Goal: Transaction & Acquisition: Purchase product/service

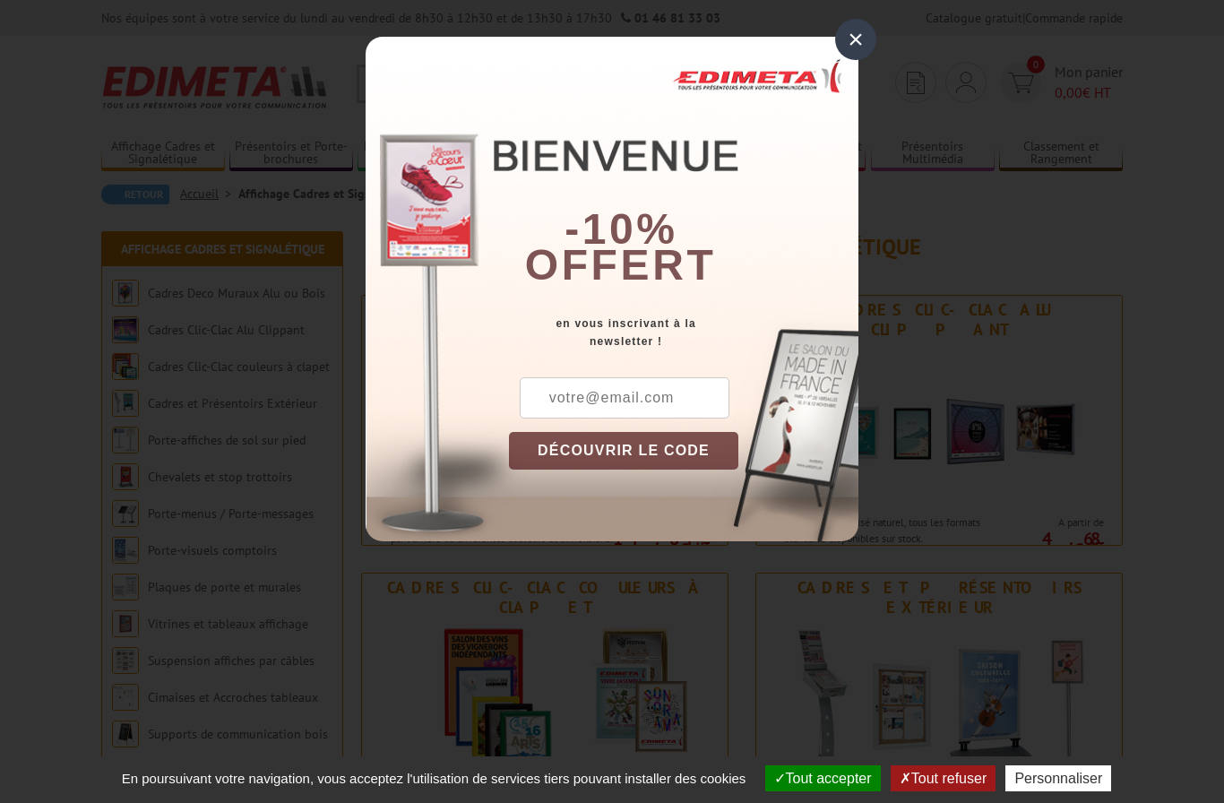
click at [868, 37] on div "×" at bounding box center [855, 39] width 41 height 41
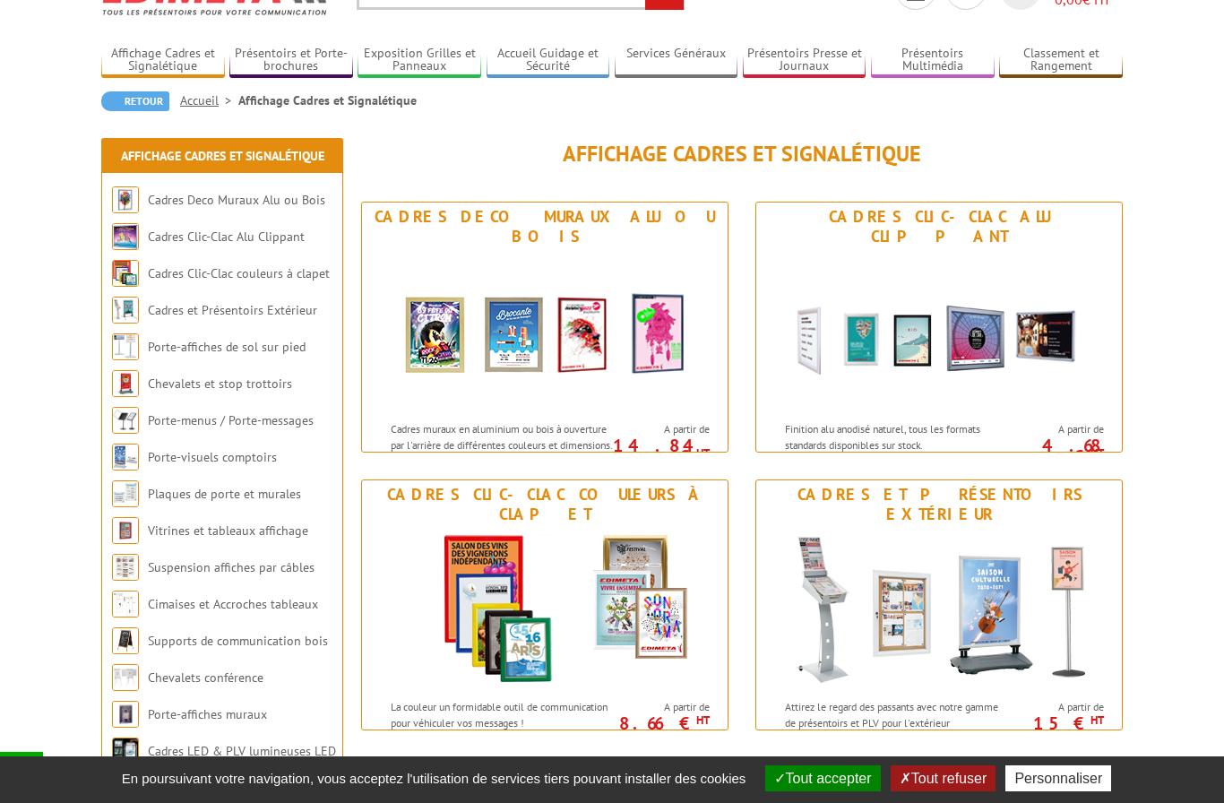
scroll to position [94, 0]
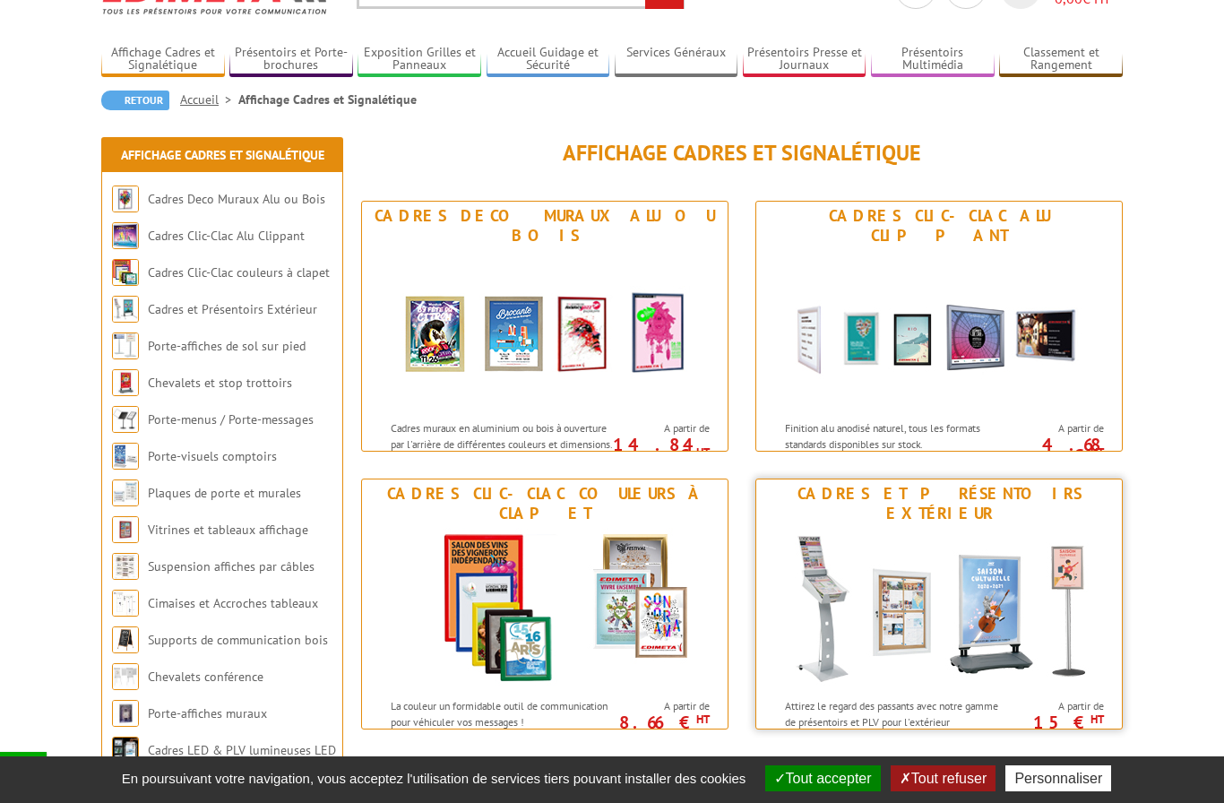
click at [941, 622] on img at bounding box center [938, 608] width 331 height 161
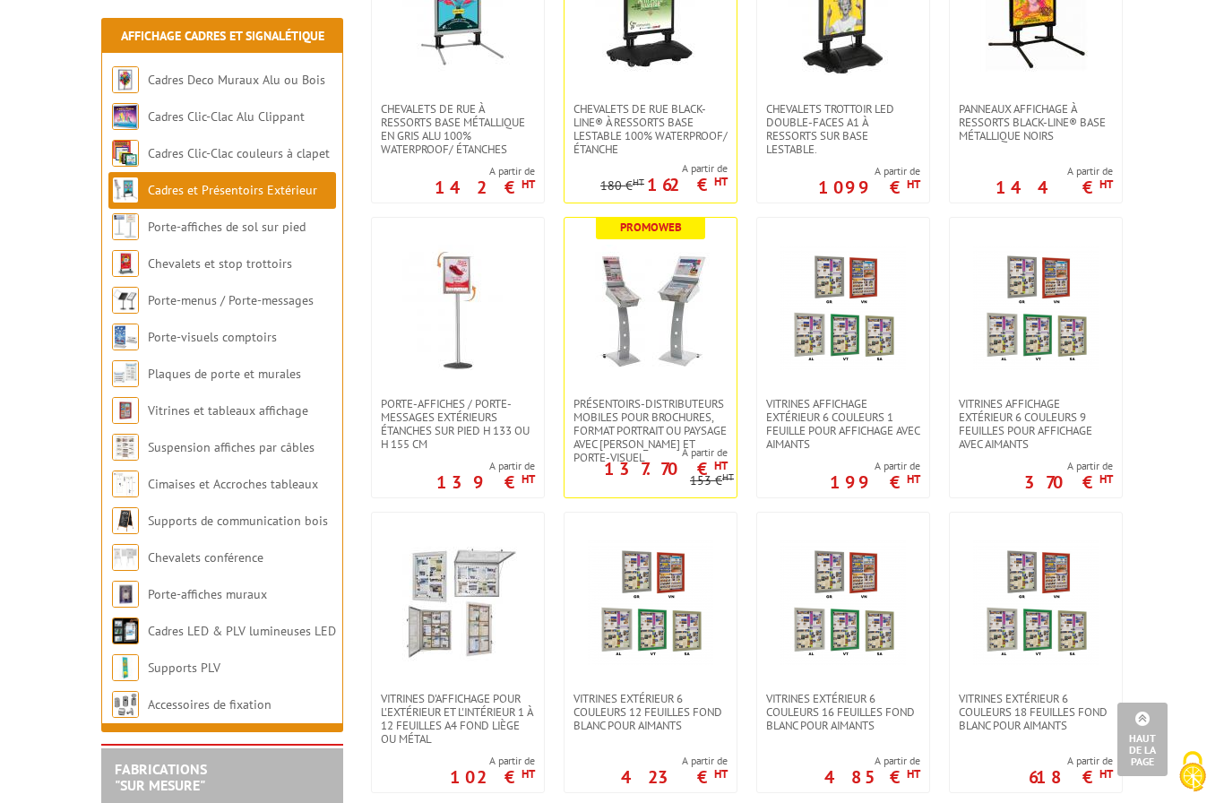
scroll to position [790, 0]
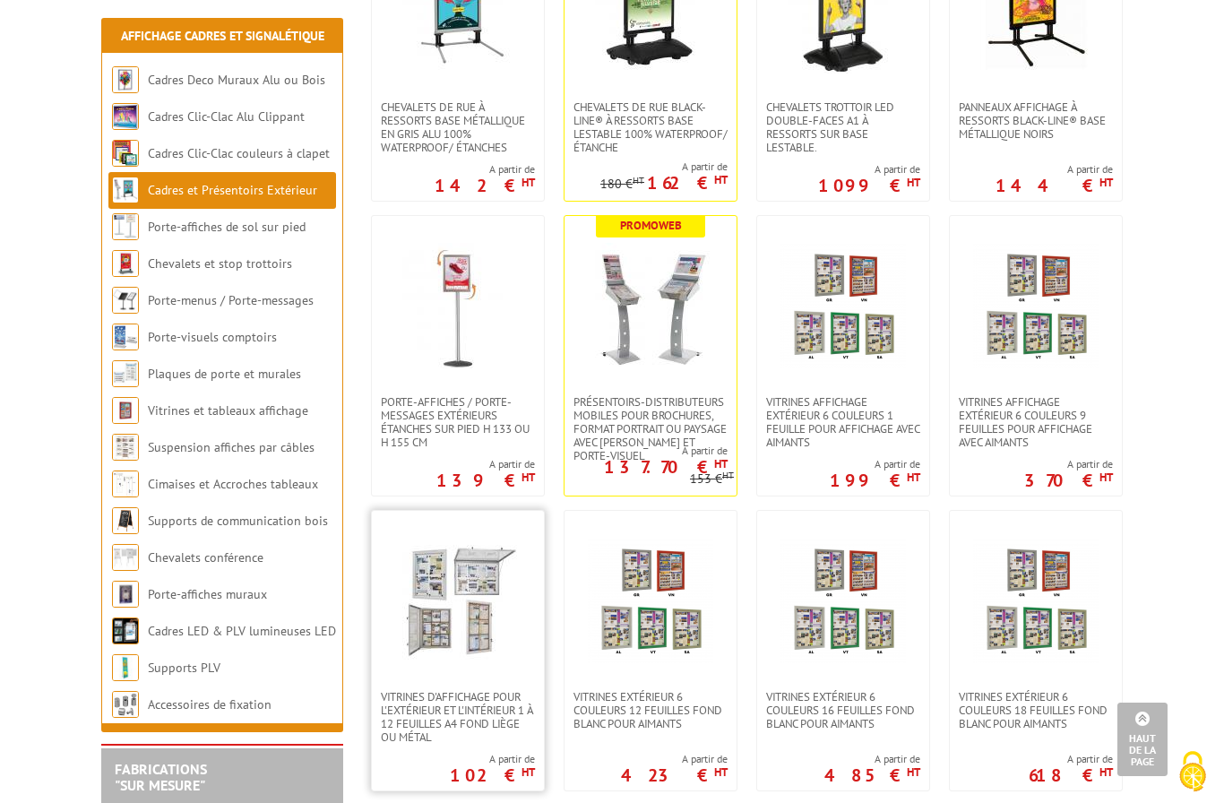
click at [446, 613] on img at bounding box center [457, 599] width 125 height 125
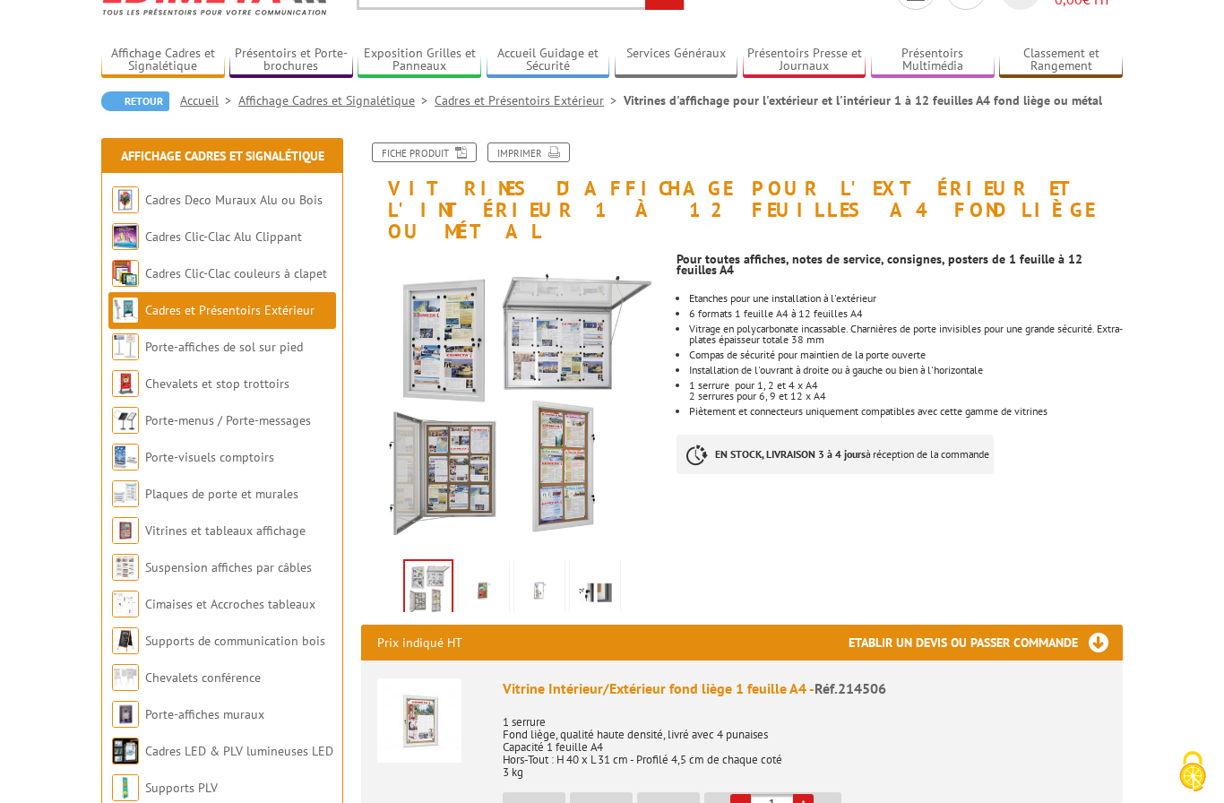
scroll to position [79, 0]
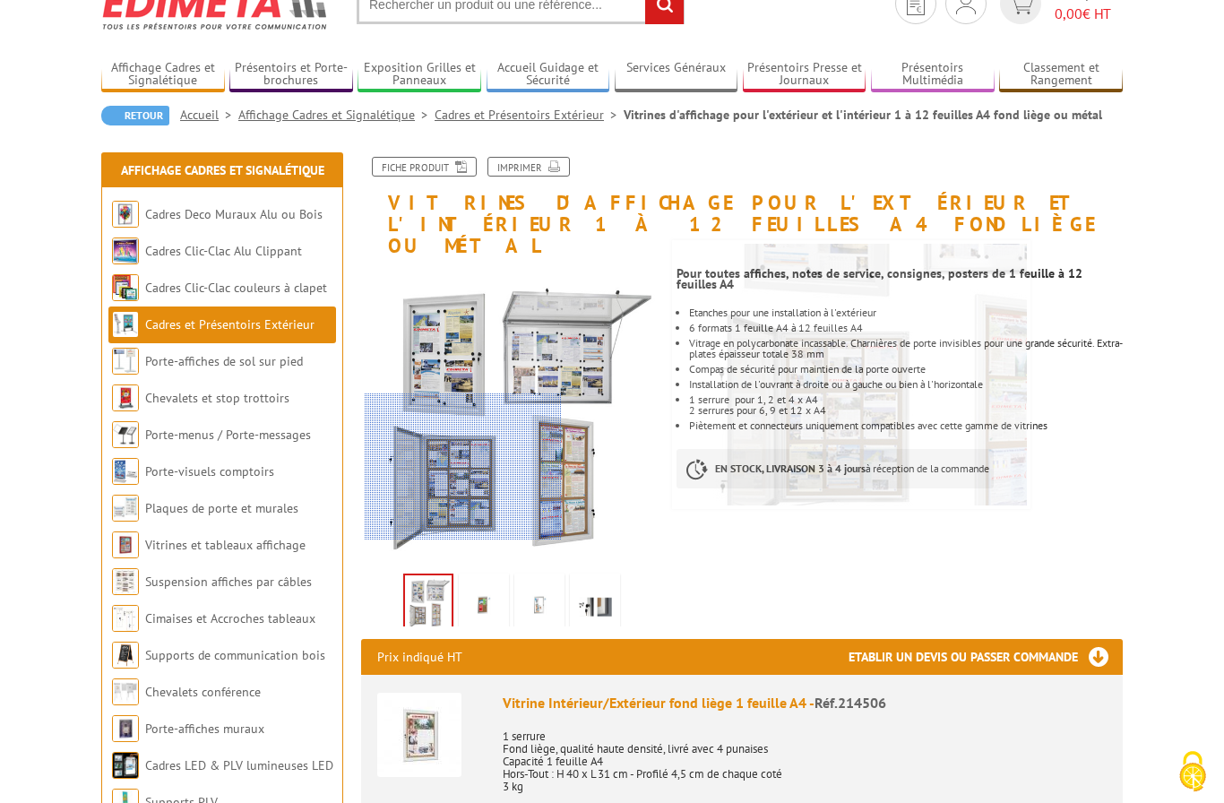
click at [463, 467] on div at bounding box center [463, 466] width 197 height 147
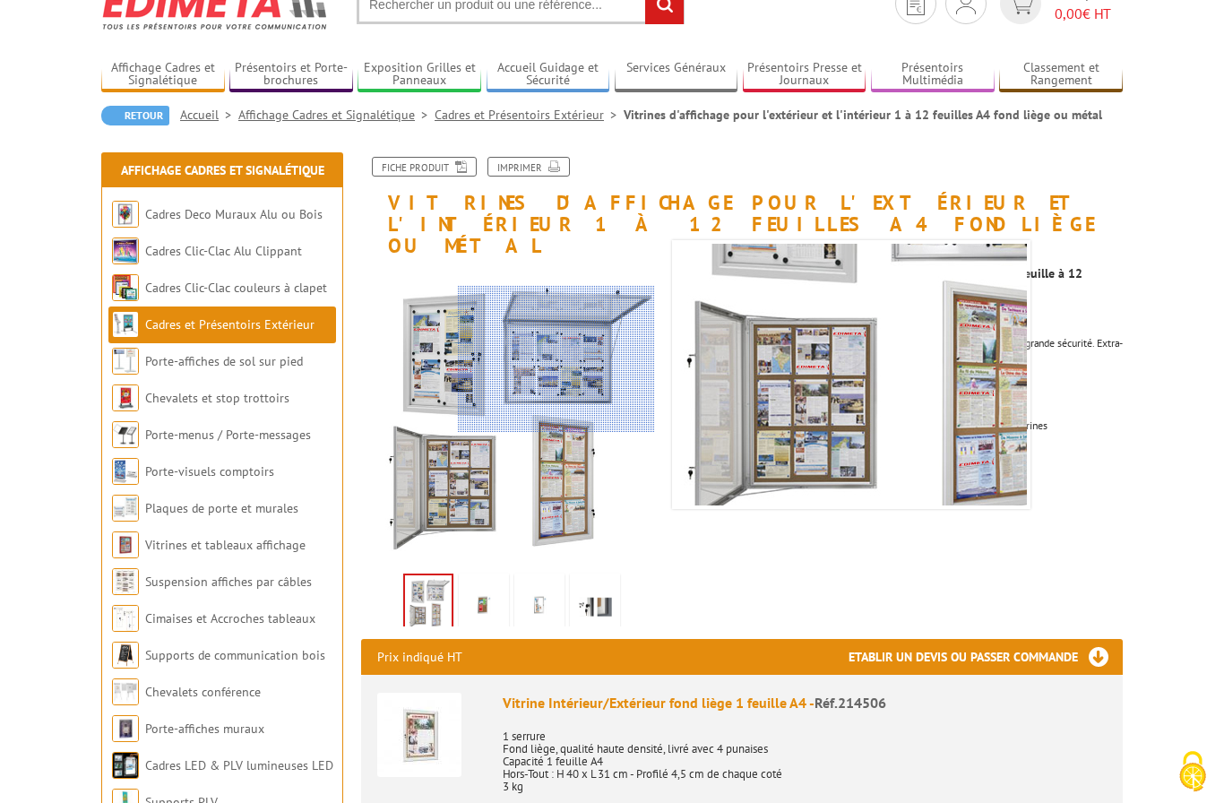
click at [556, 359] on div at bounding box center [556, 359] width 197 height 147
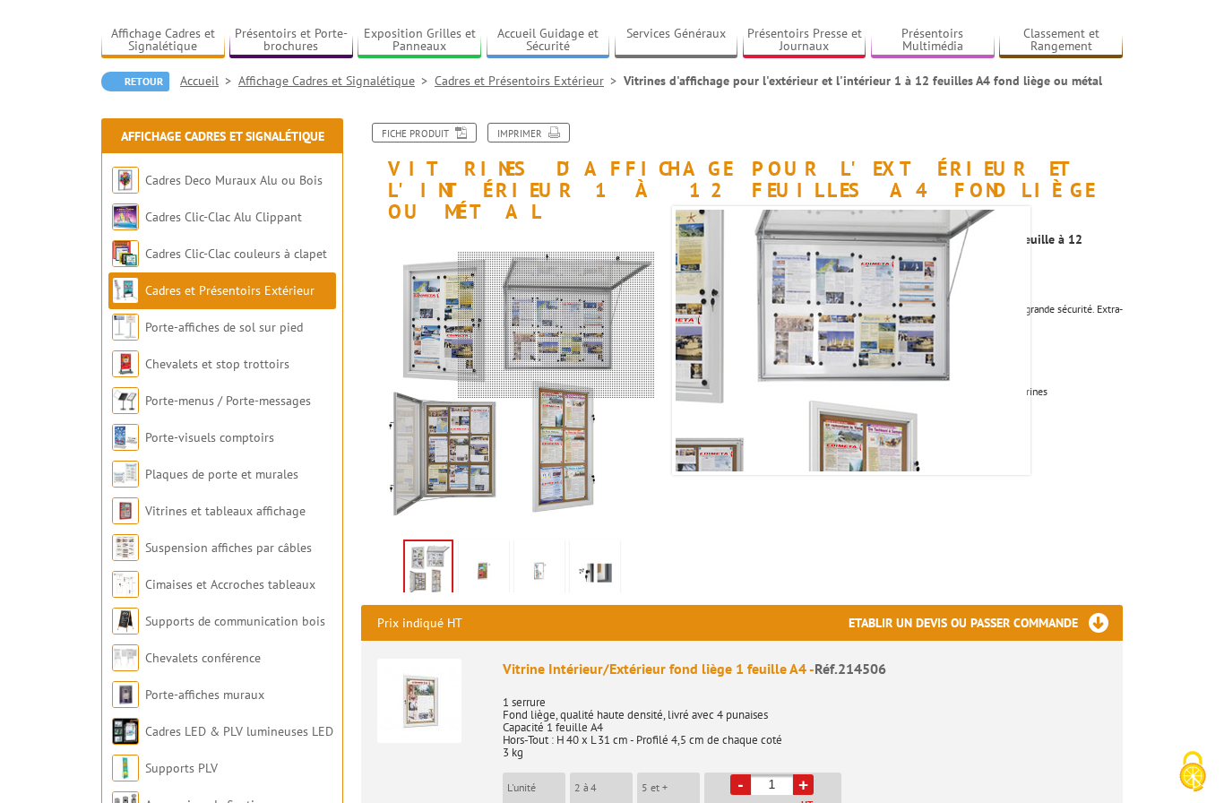
scroll to position [110, 0]
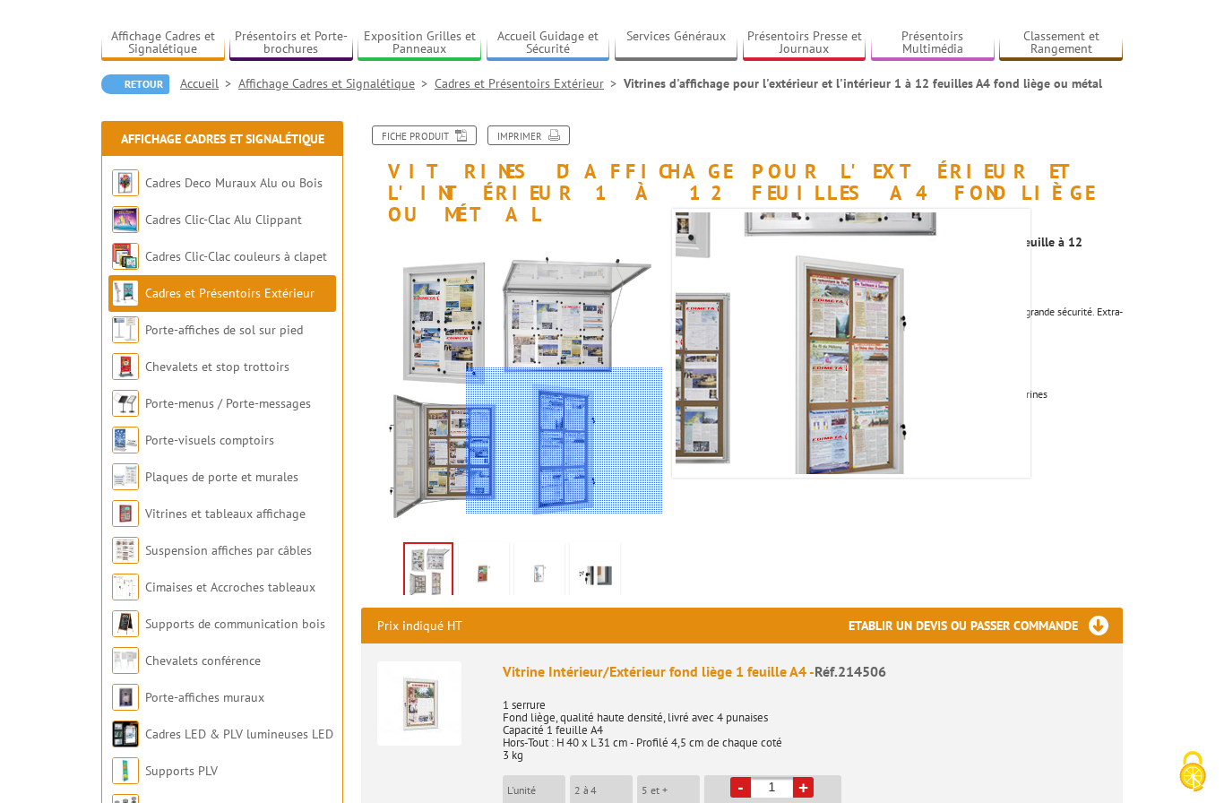
click at [580, 446] on div at bounding box center [564, 440] width 197 height 147
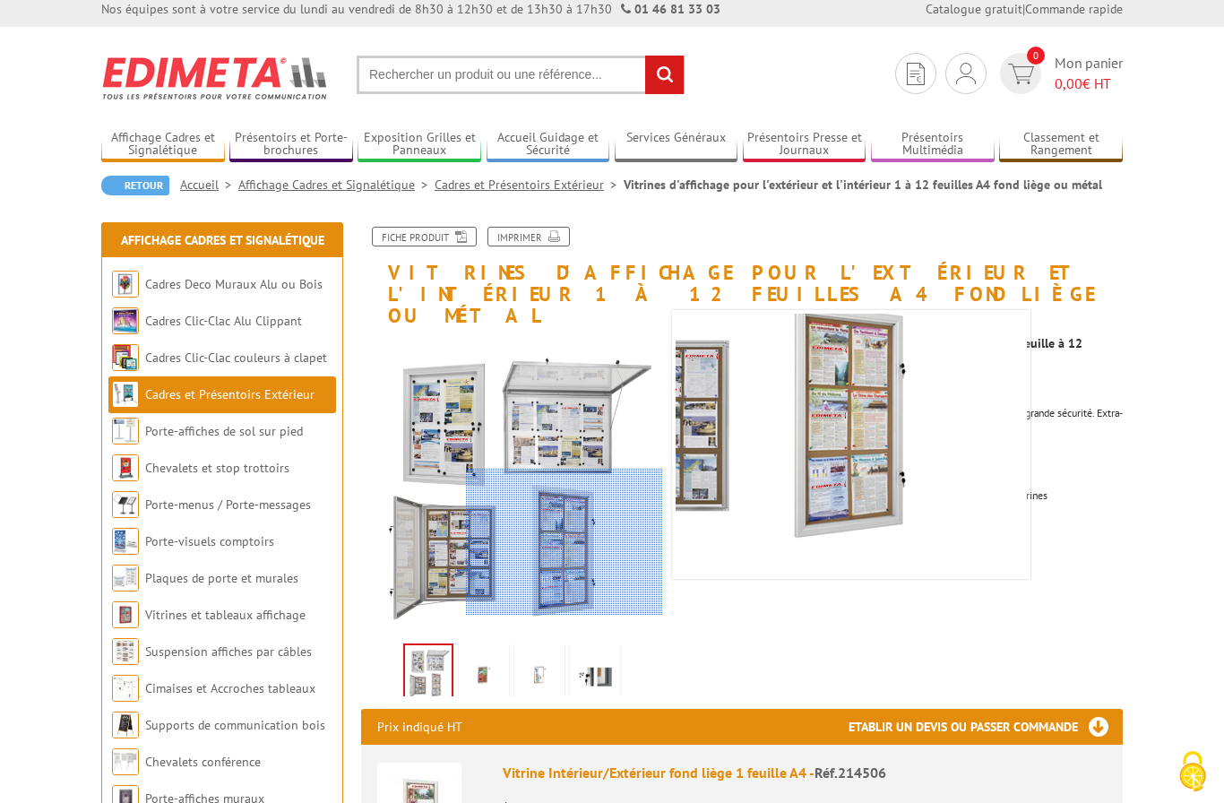
scroll to position [7, 0]
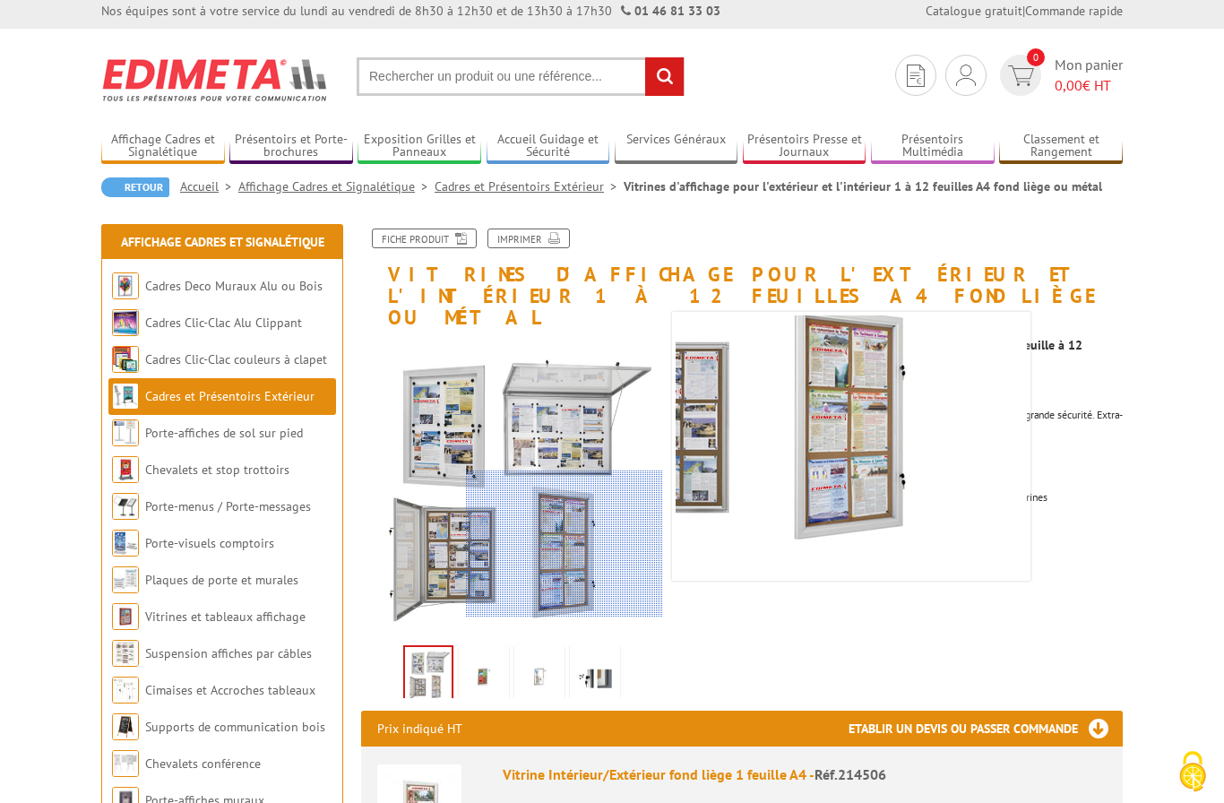
click at [871, 504] on img at bounding box center [757, 307] width 537 height 537
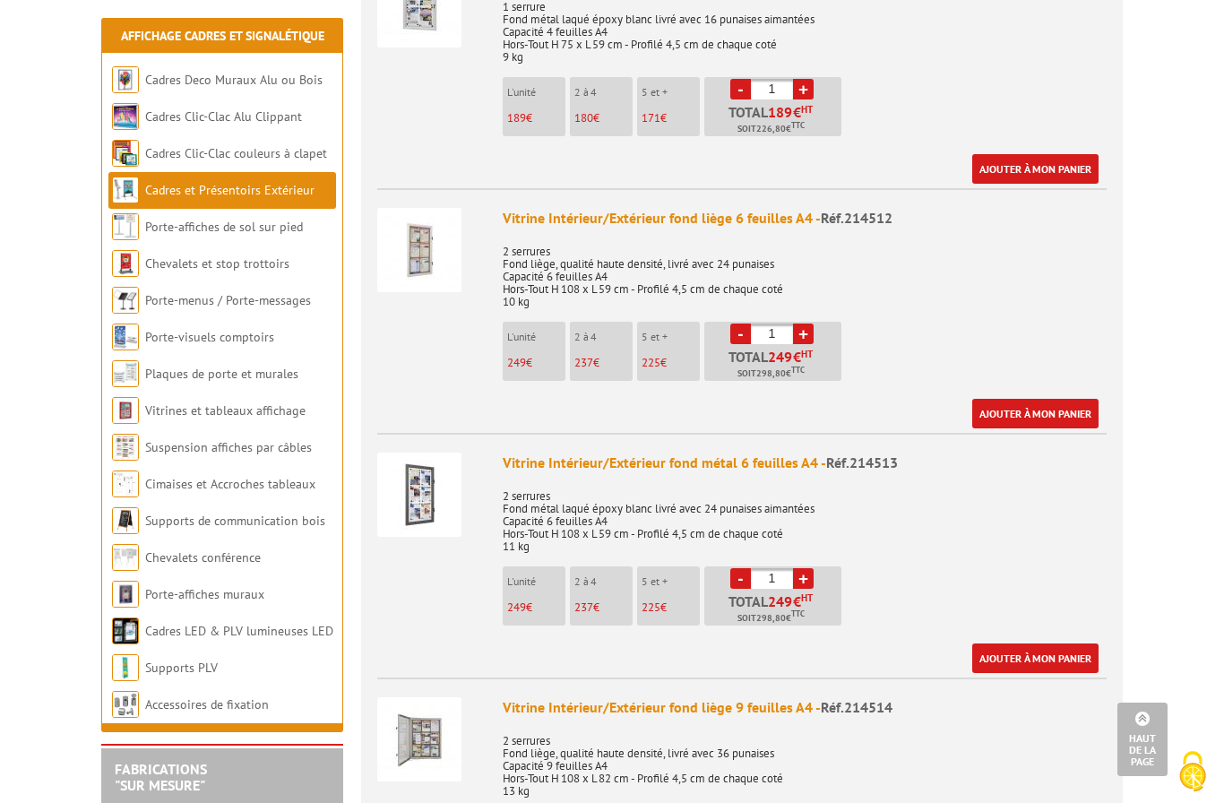
scroll to position [2031, 0]
click at [416, 483] on img at bounding box center [419, 493] width 84 height 84
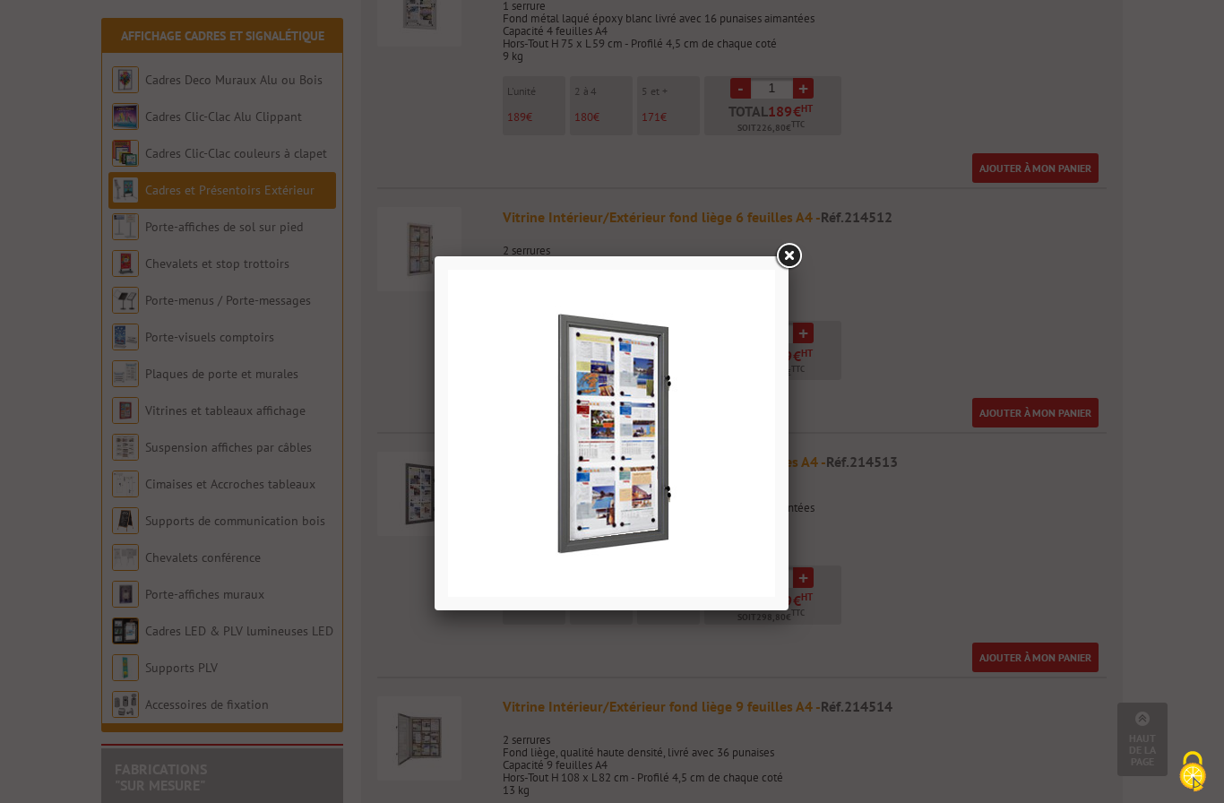
scroll to position [2063, 0]
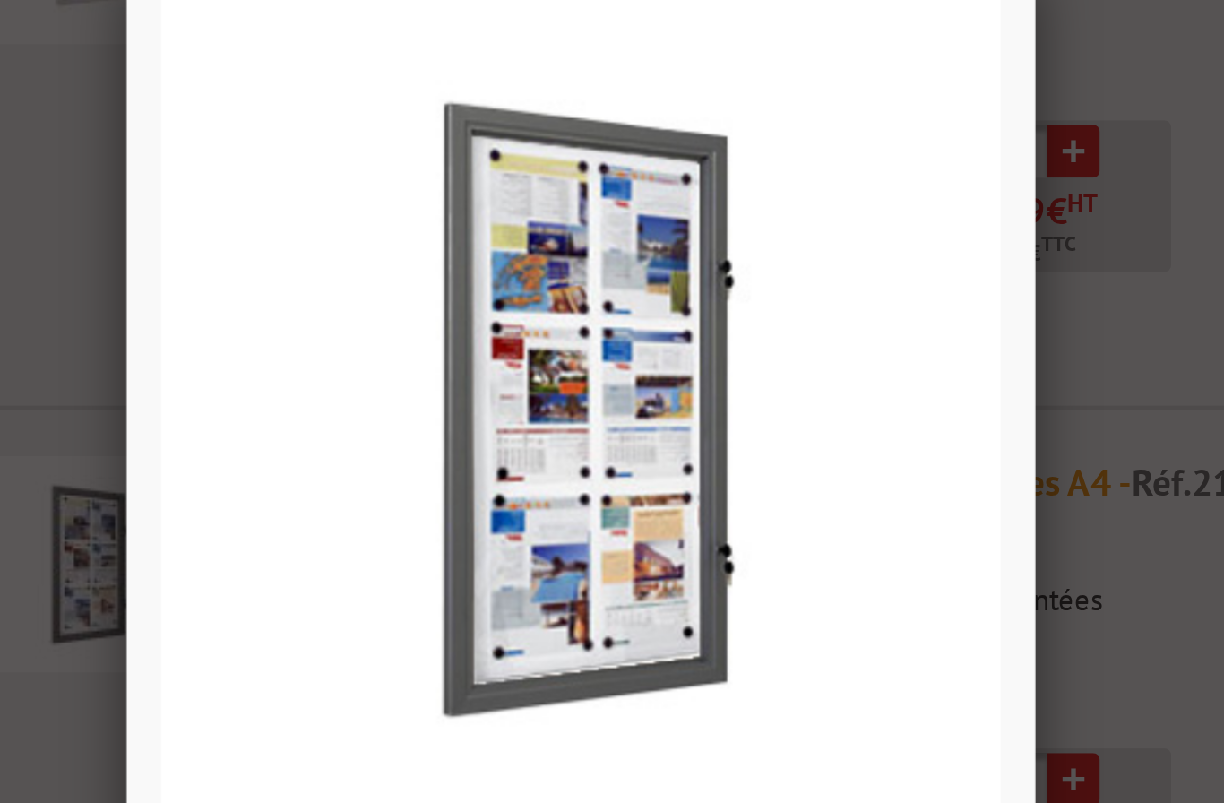
click at [443, 220] on div at bounding box center [612, 401] width 1224 height 803
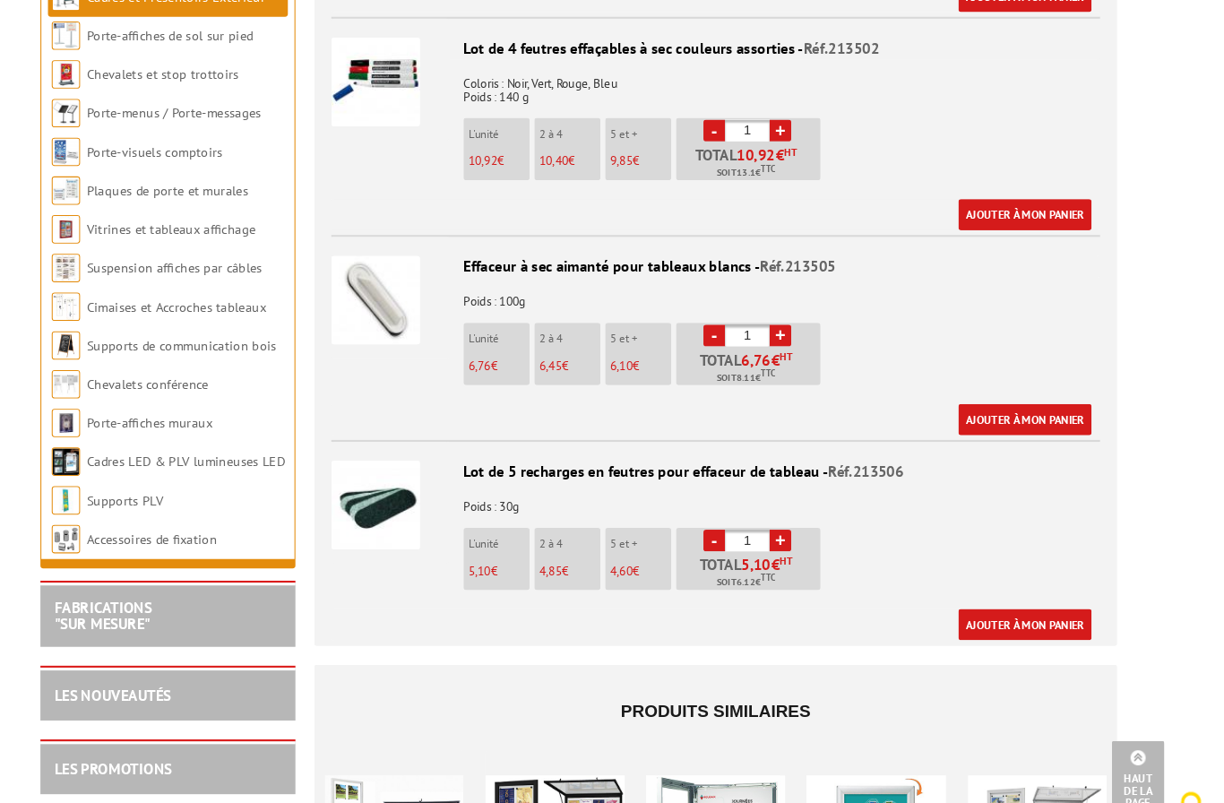
scroll to position [4855, 0]
click at [112, 425] on img at bounding box center [125, 438] width 27 height 27
click at [145, 430] on link "Cadres LED & PLV lumineuses LED" at bounding box center [238, 438] width 186 height 16
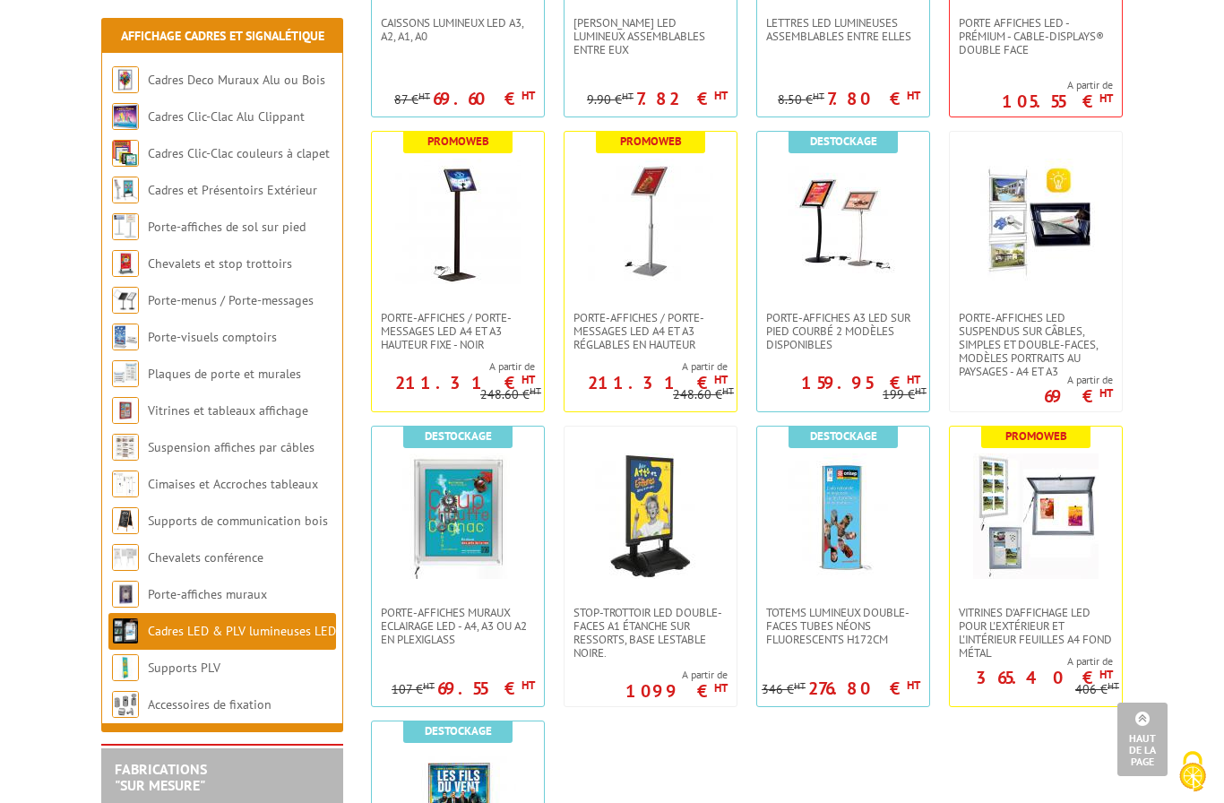
scroll to position [884, 0]
click at [1041, 546] on img at bounding box center [1035, 514] width 125 height 125
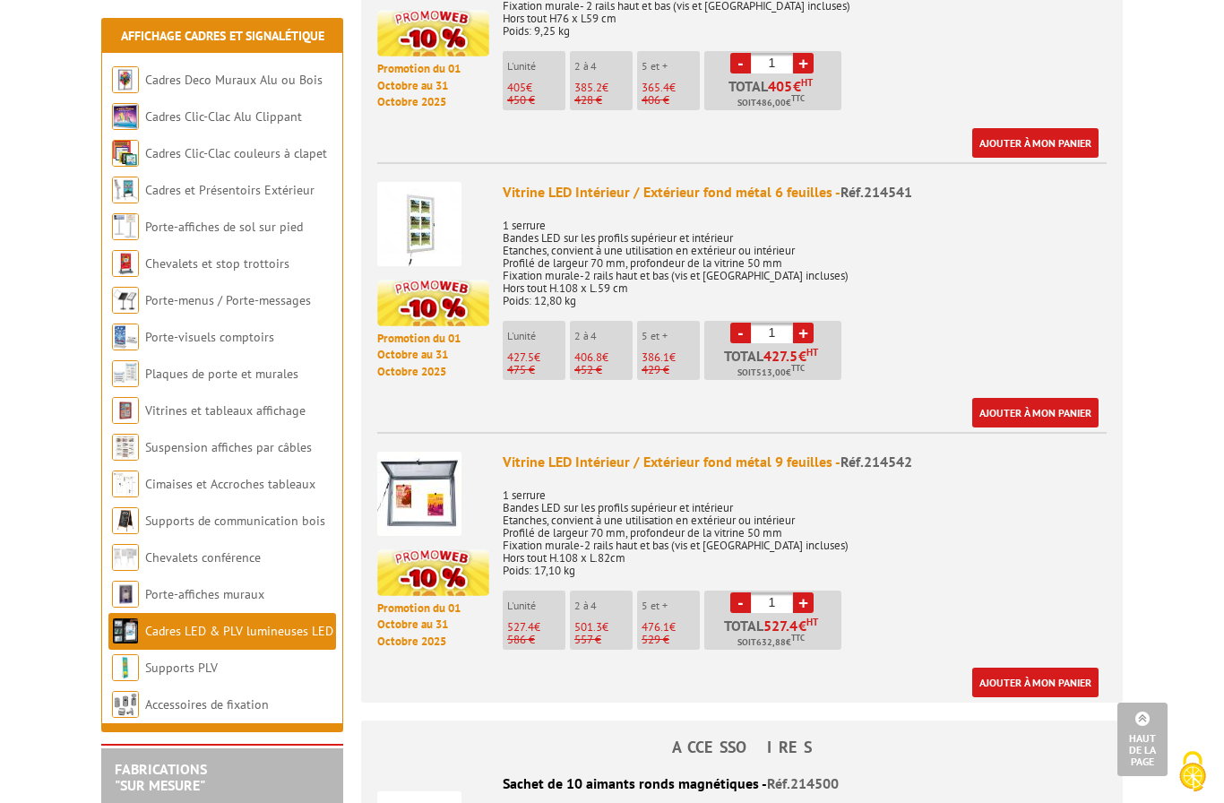
scroll to position [875, 0]
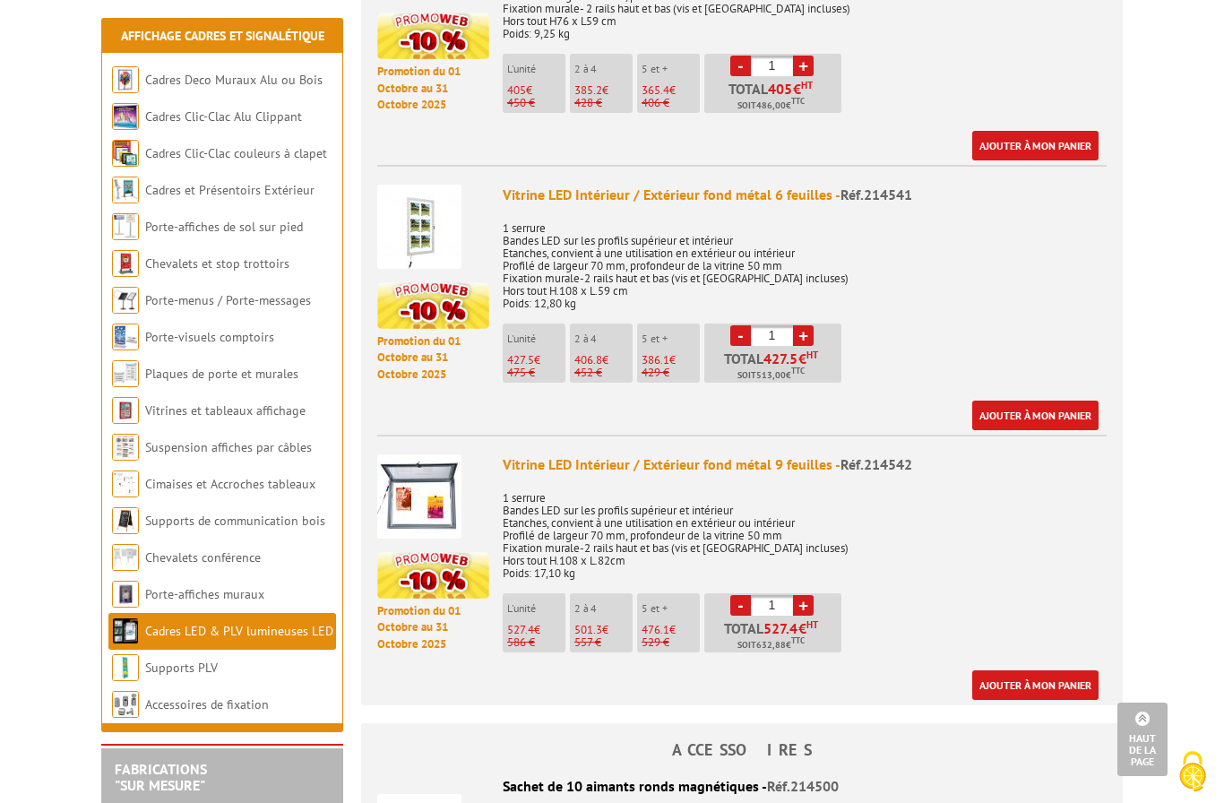
click at [696, 204] on div "Vitrine LED Intérieur / Extérieur fond métal 6 feuilles - Réf.214541 1 serrure …" at bounding box center [805, 307] width 604 height 245
click at [614, 265] on p "1 serrure Bandes LED sur les profils supérieur et intérieur Etanches, convient …" at bounding box center [805, 260] width 604 height 100
click at [423, 219] on img at bounding box center [419, 227] width 84 height 84
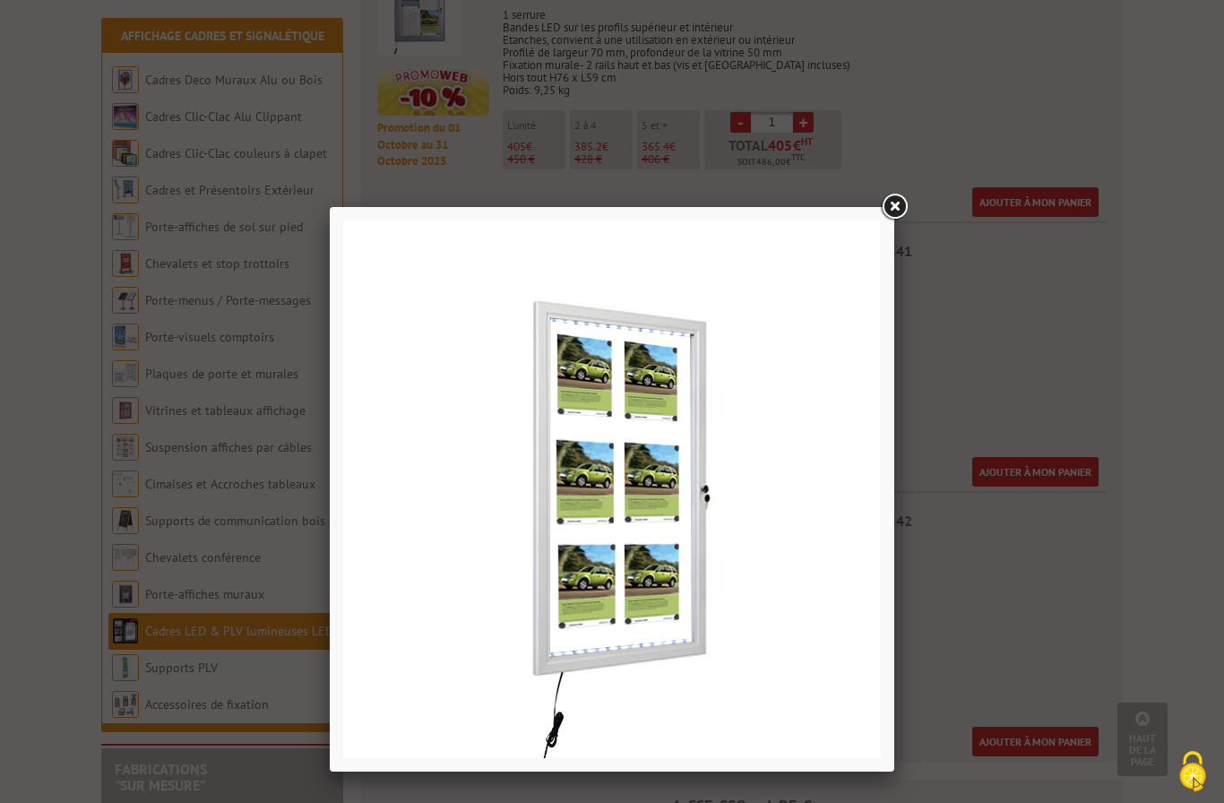
scroll to position [813, 0]
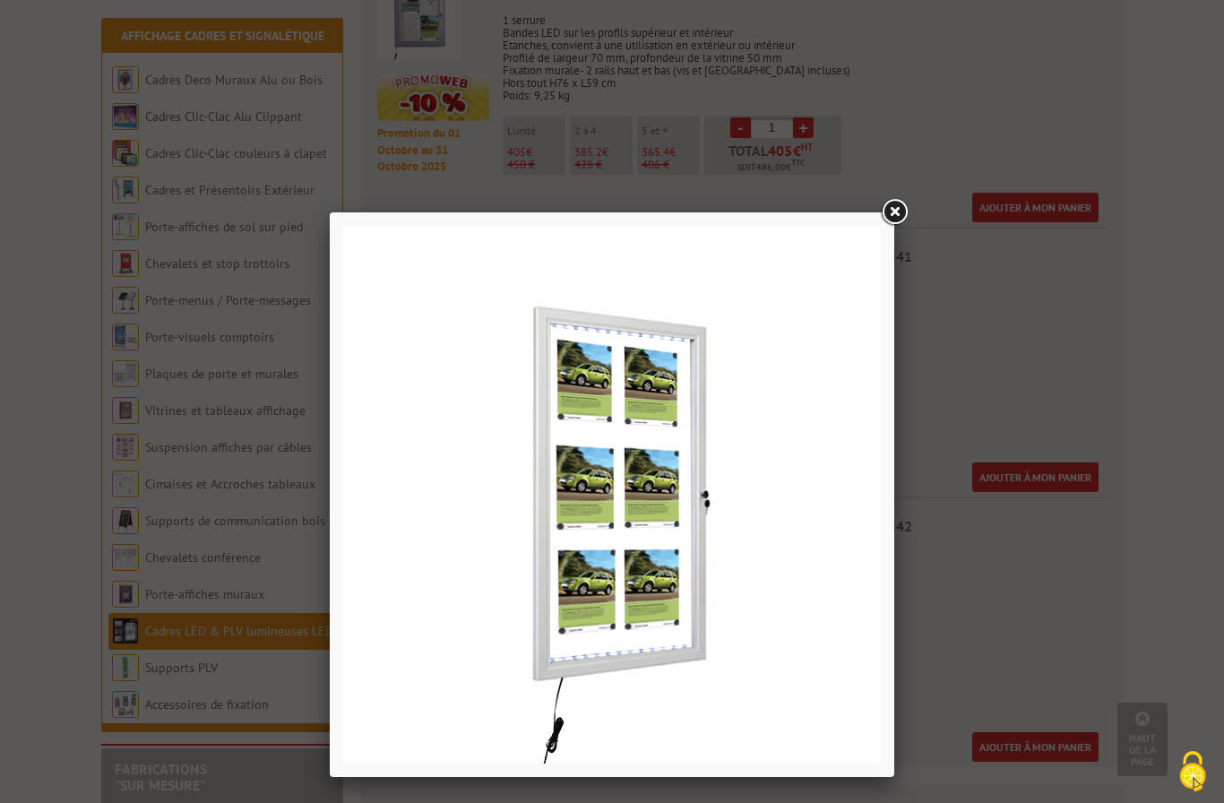
click at [909, 211] on link at bounding box center [894, 212] width 32 height 32
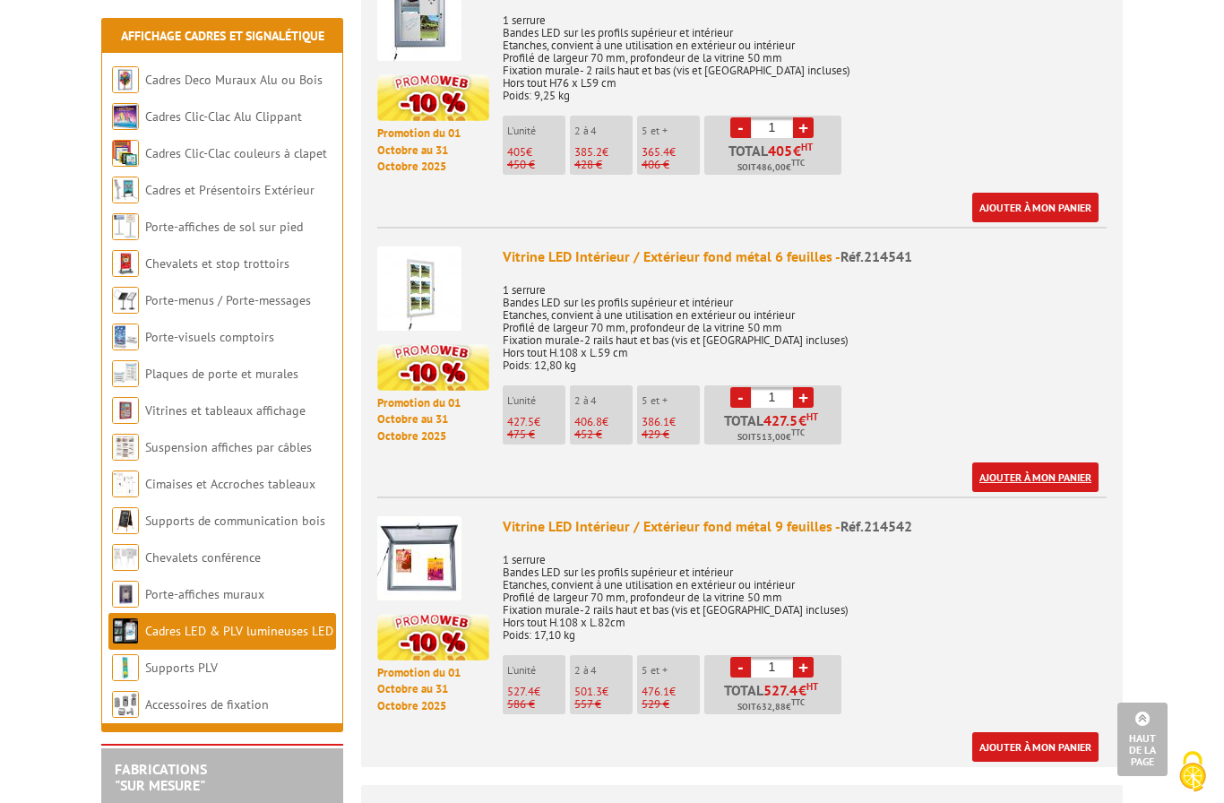
click at [1041, 481] on link "Ajouter à mon panier" at bounding box center [1035, 477] width 126 height 30
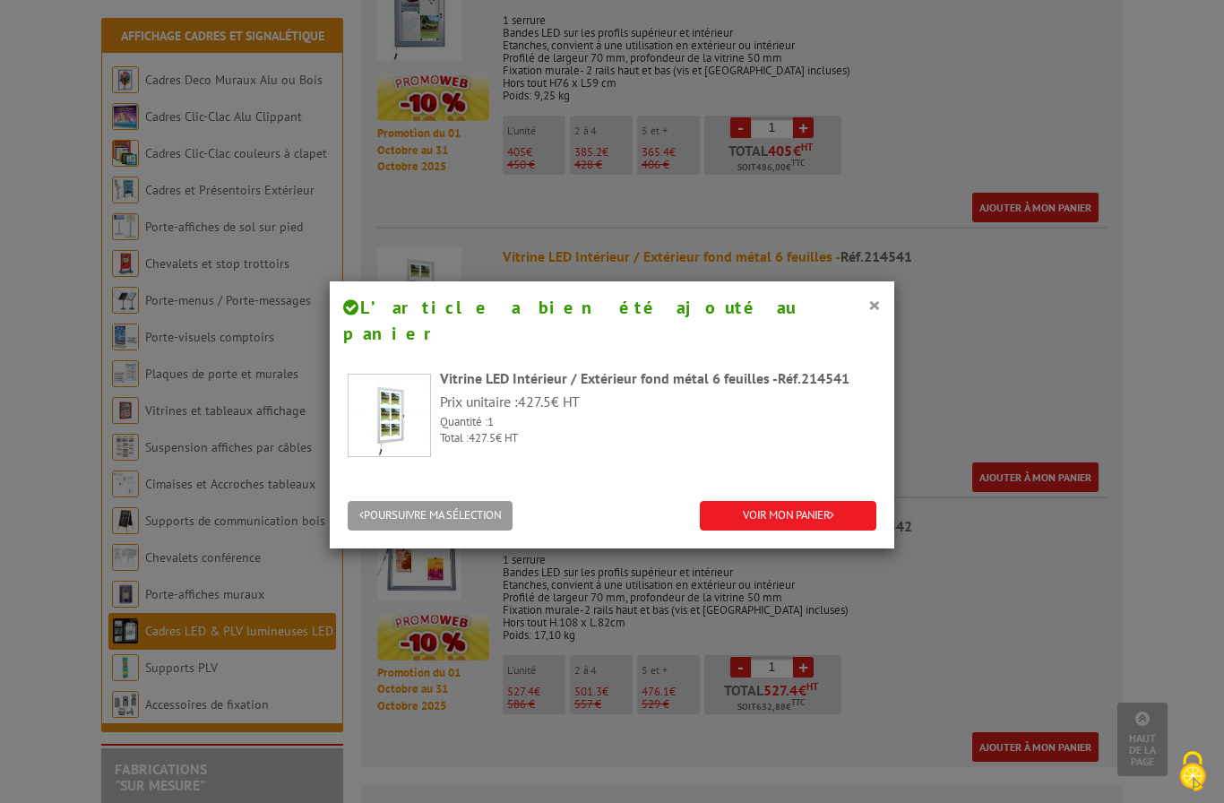
click at [524, 391] on p "Prix unitaire : 427.5 € HT" at bounding box center [658, 401] width 436 height 21
click at [797, 501] on link "VOIR MON PANIER" at bounding box center [788, 516] width 176 height 30
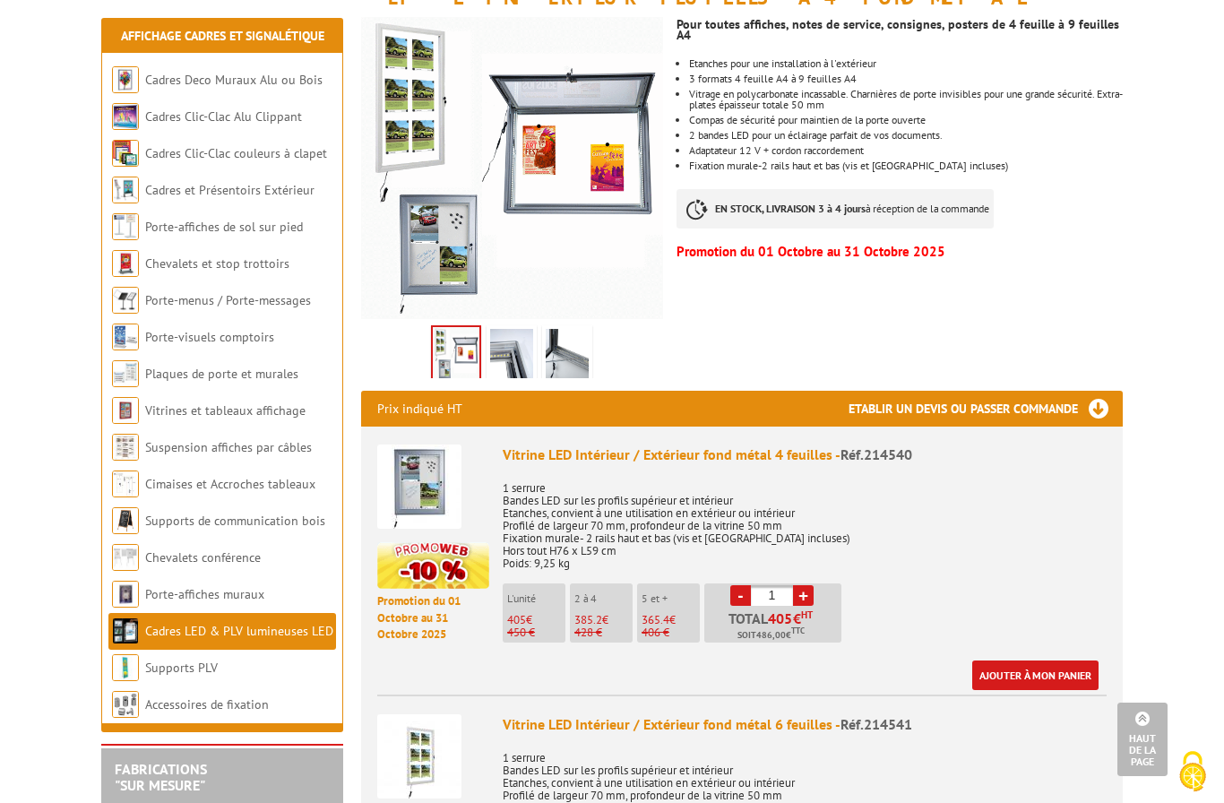
scroll to position [345, 0]
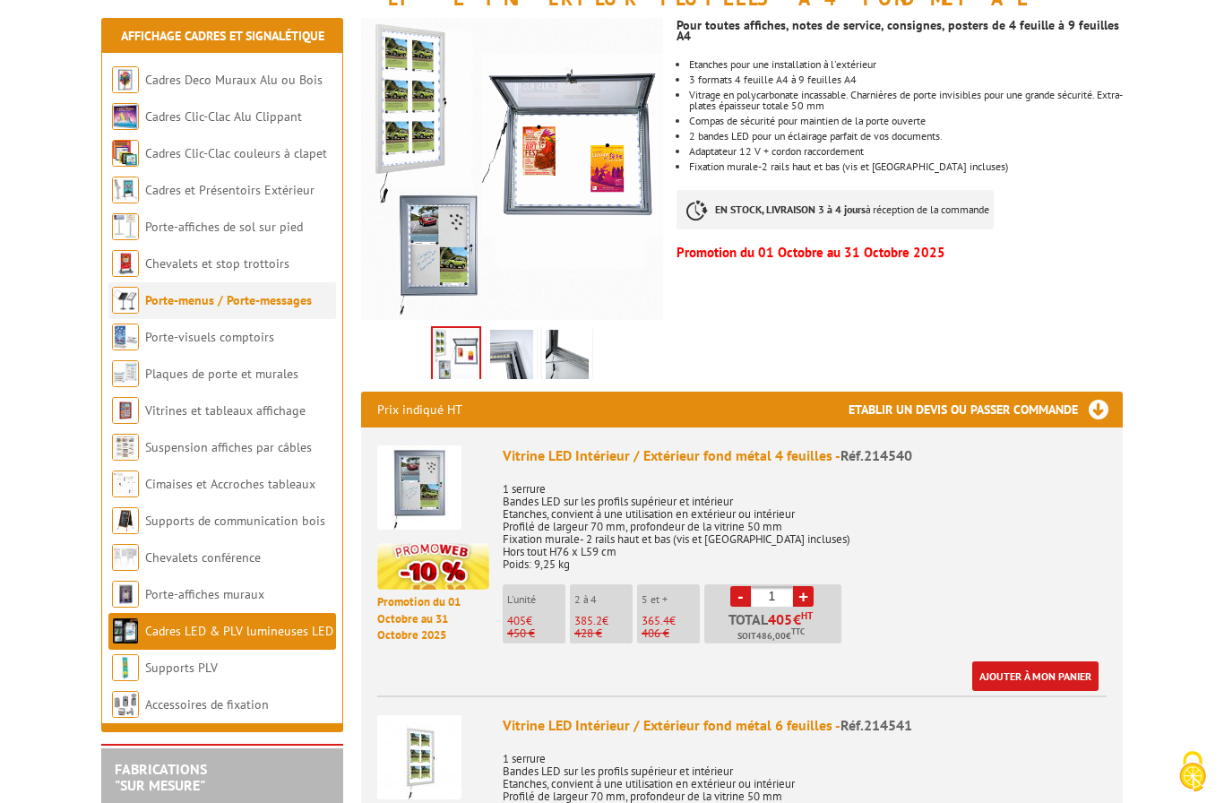
click at [150, 292] on link "Porte-menus / Porte-messages" at bounding box center [228, 300] width 167 height 16
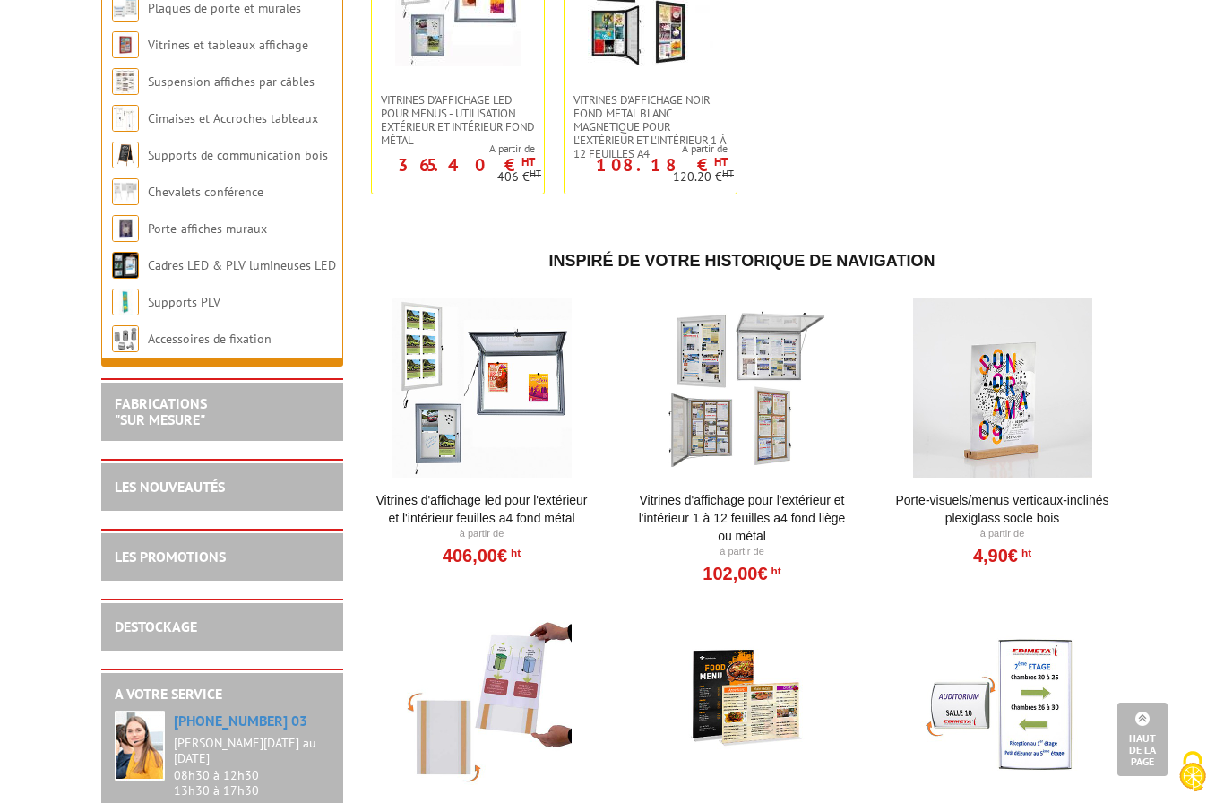
scroll to position [3145, 0]
click at [748, 425] on div at bounding box center [742, 388] width 221 height 179
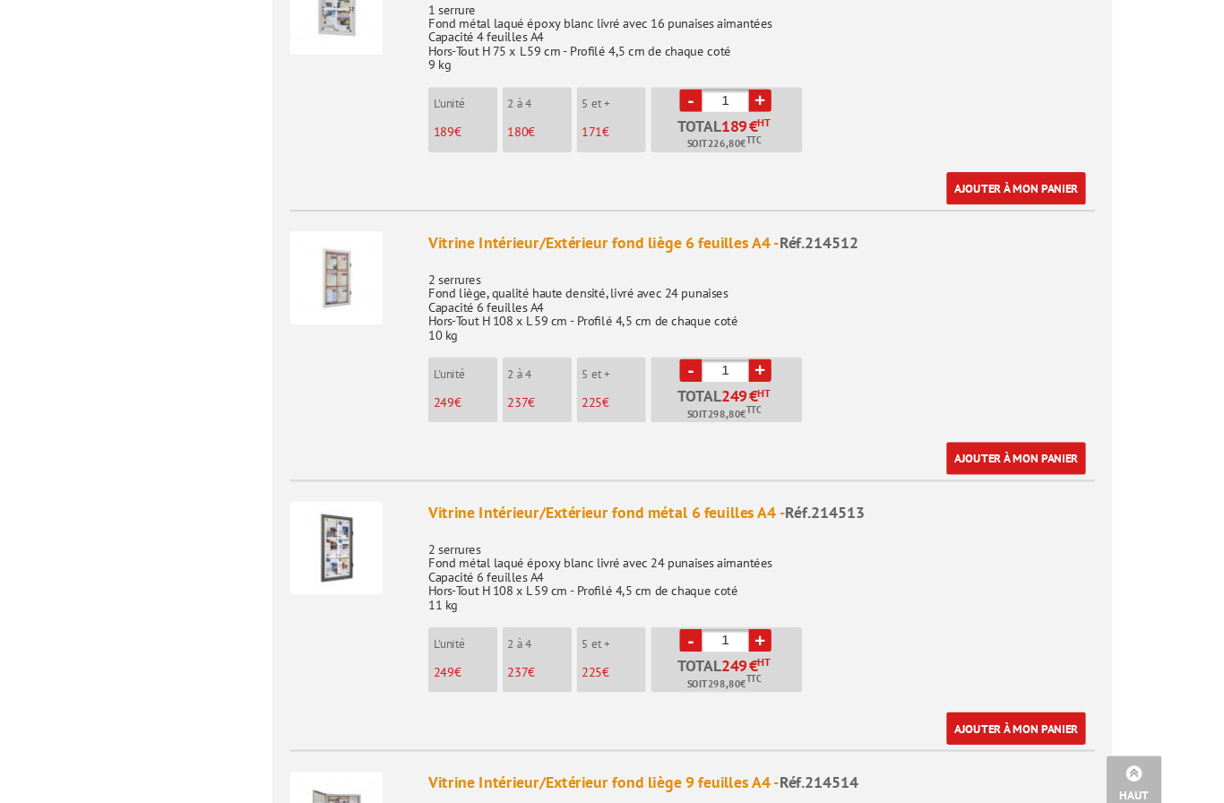
scroll to position [2010, 0]
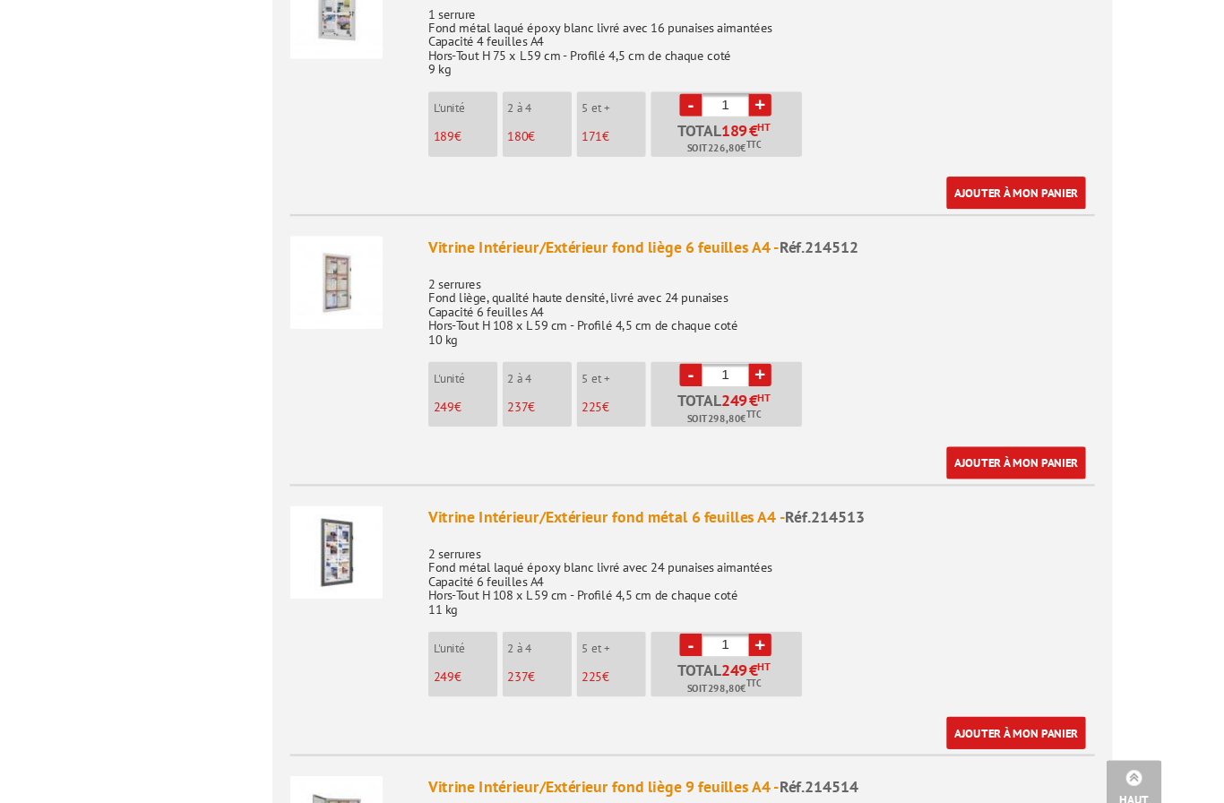
click at [377, 239] on img at bounding box center [419, 270] width 84 height 84
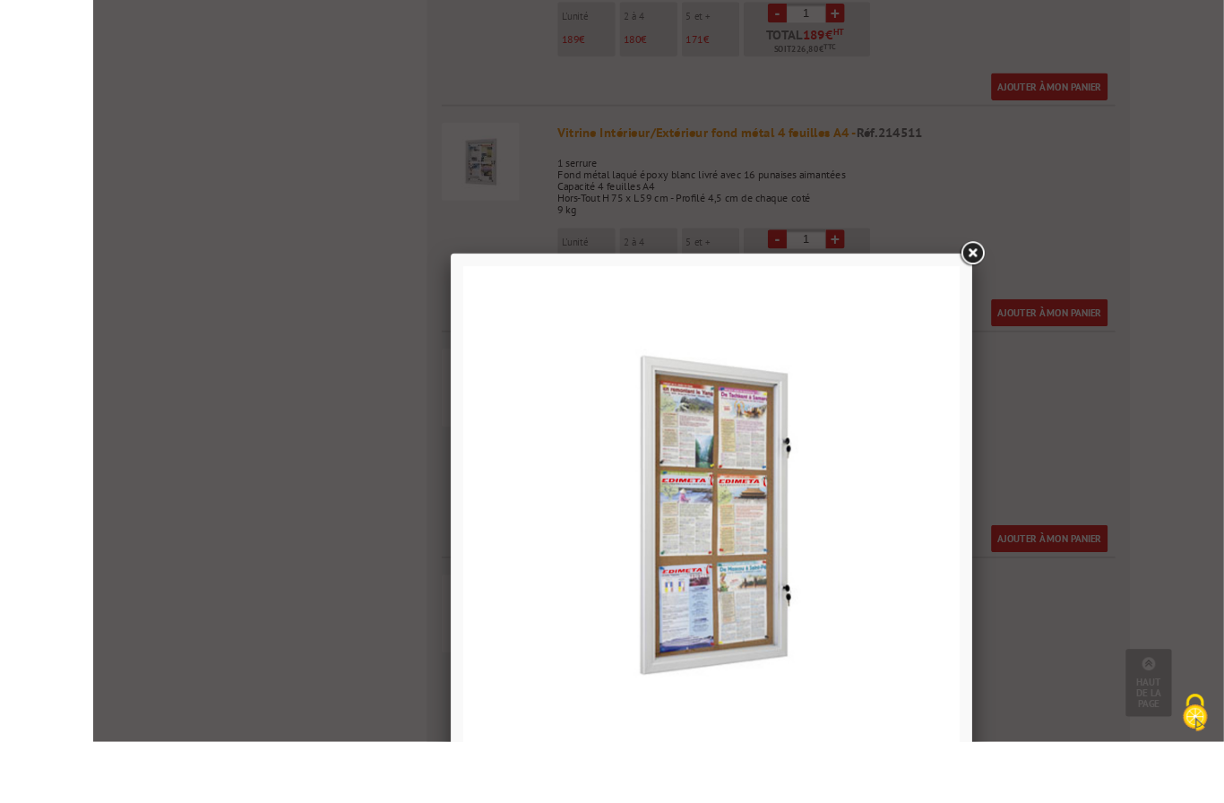
scroll to position [1948, 0]
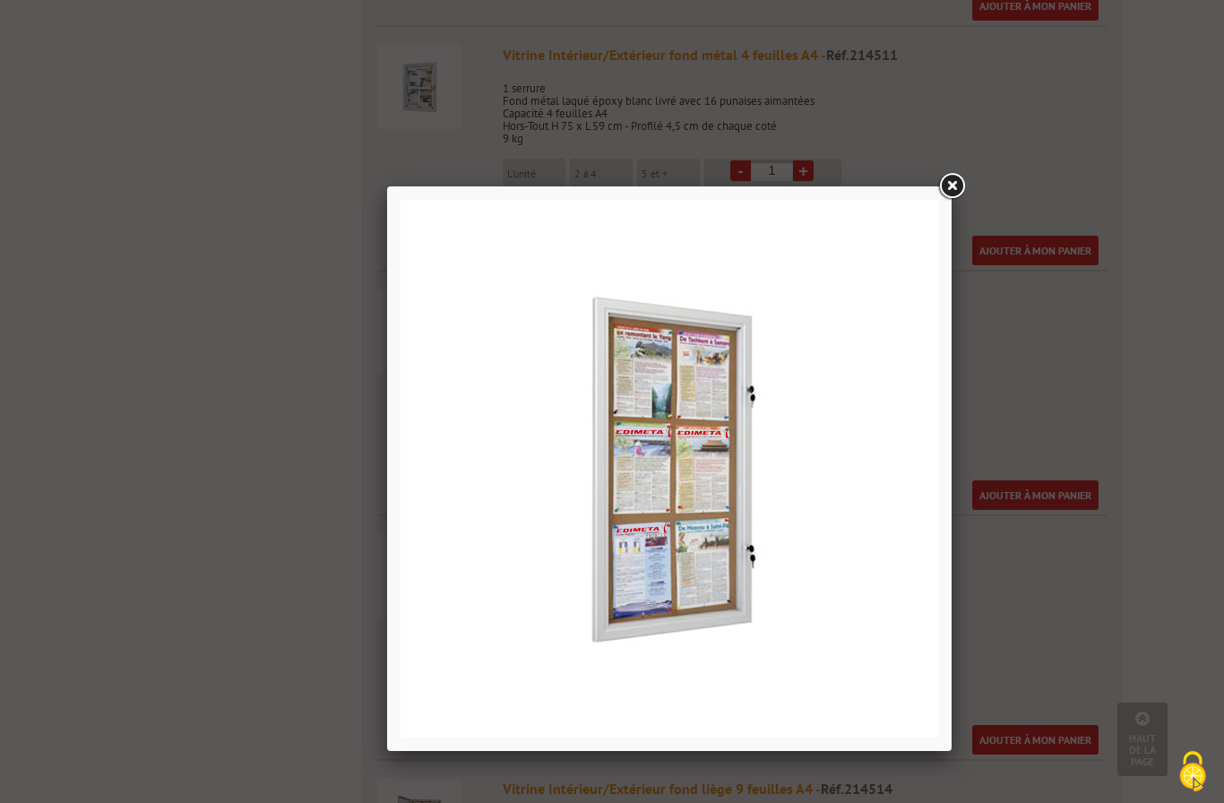
click at [822, 461] on img at bounding box center [668, 468] width 537 height 537
click at [718, 473] on img at bounding box center [668, 468] width 537 height 537
click at [954, 194] on link at bounding box center [951, 186] width 32 height 32
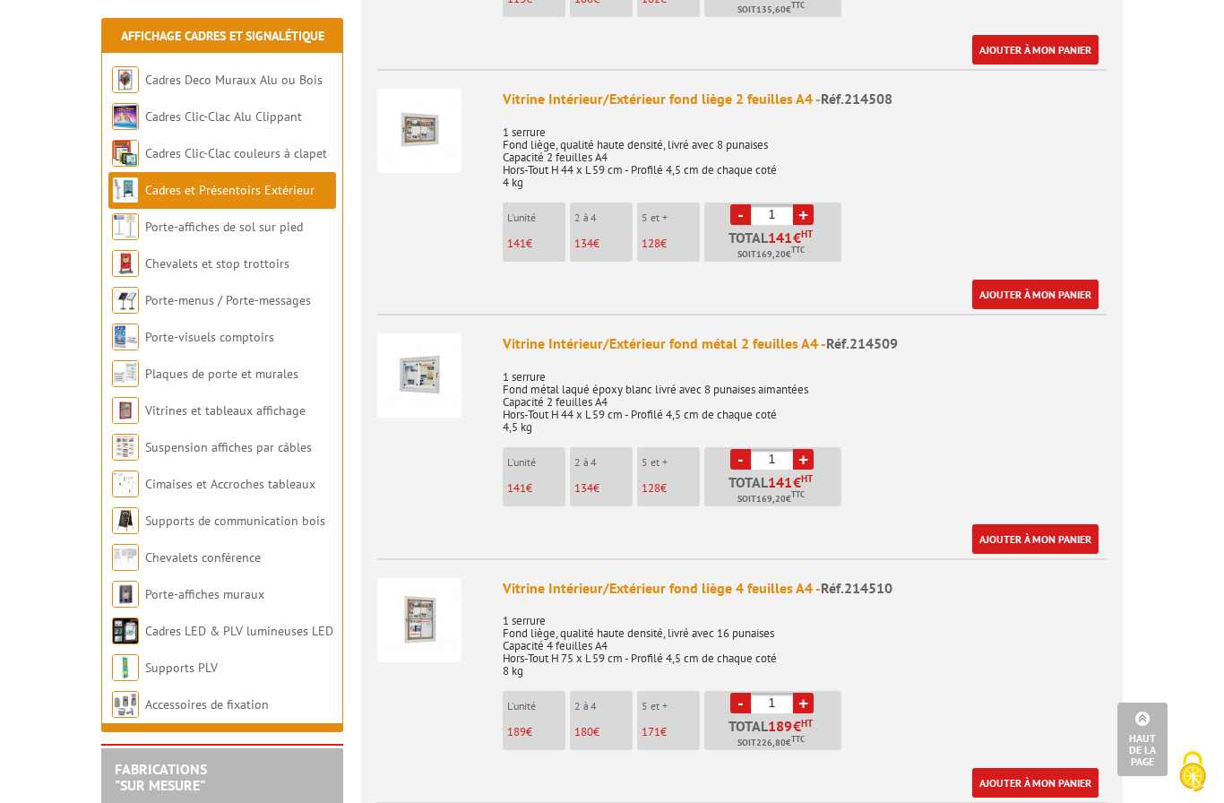
scroll to position [1171, 0]
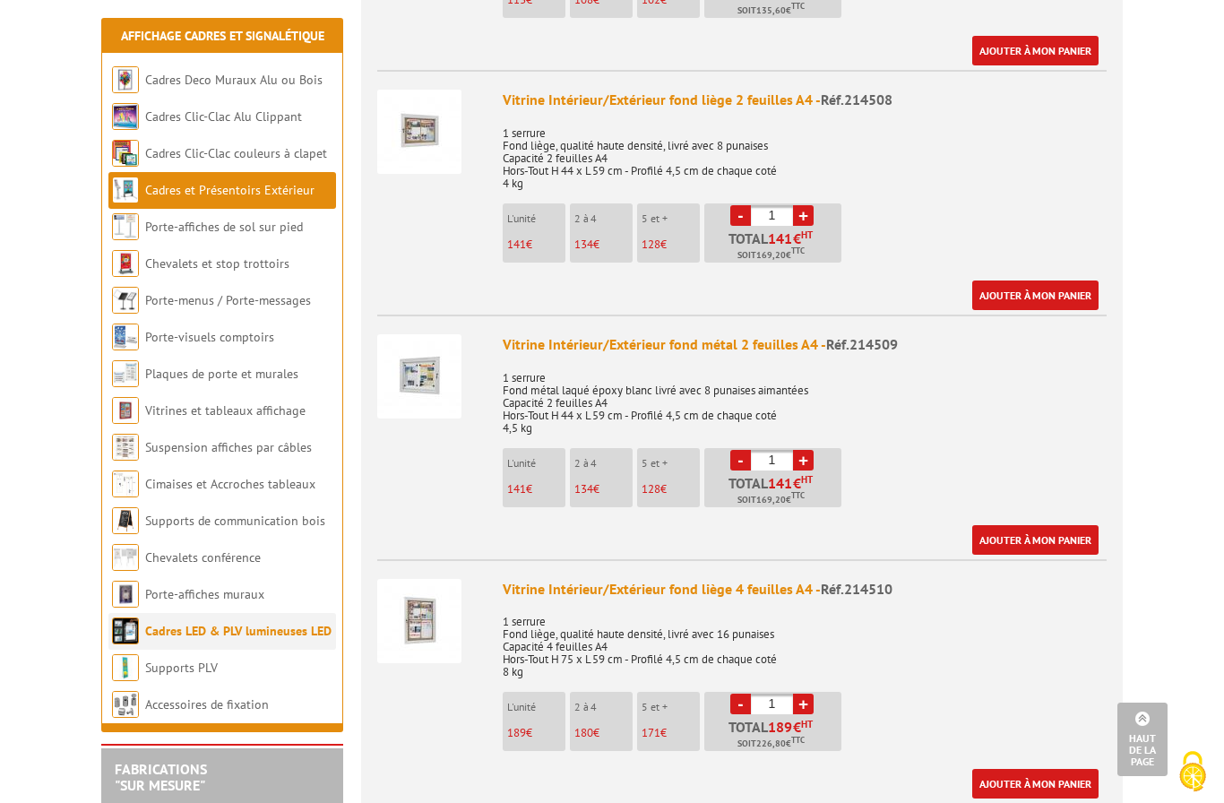
click at [187, 631] on link "Cadres LED & PLV lumineuses LED" at bounding box center [238, 631] width 186 height 16
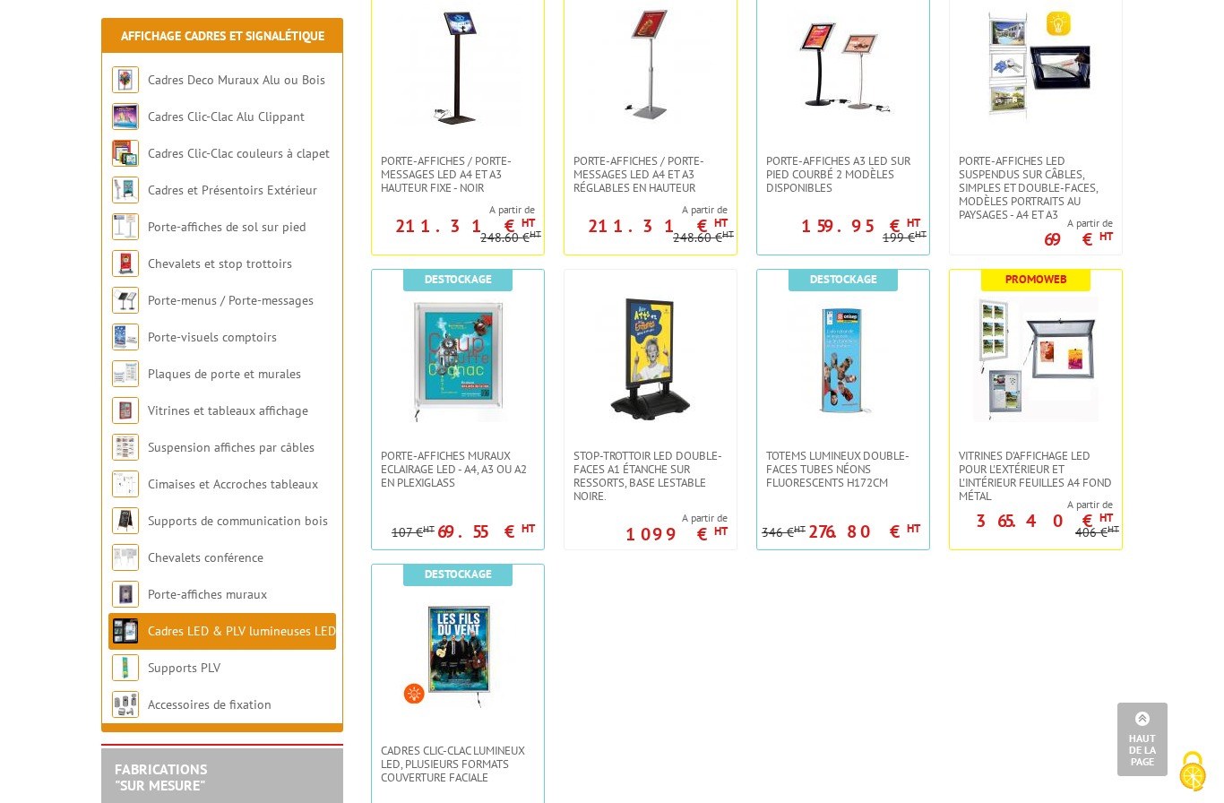
scroll to position [1042, 0]
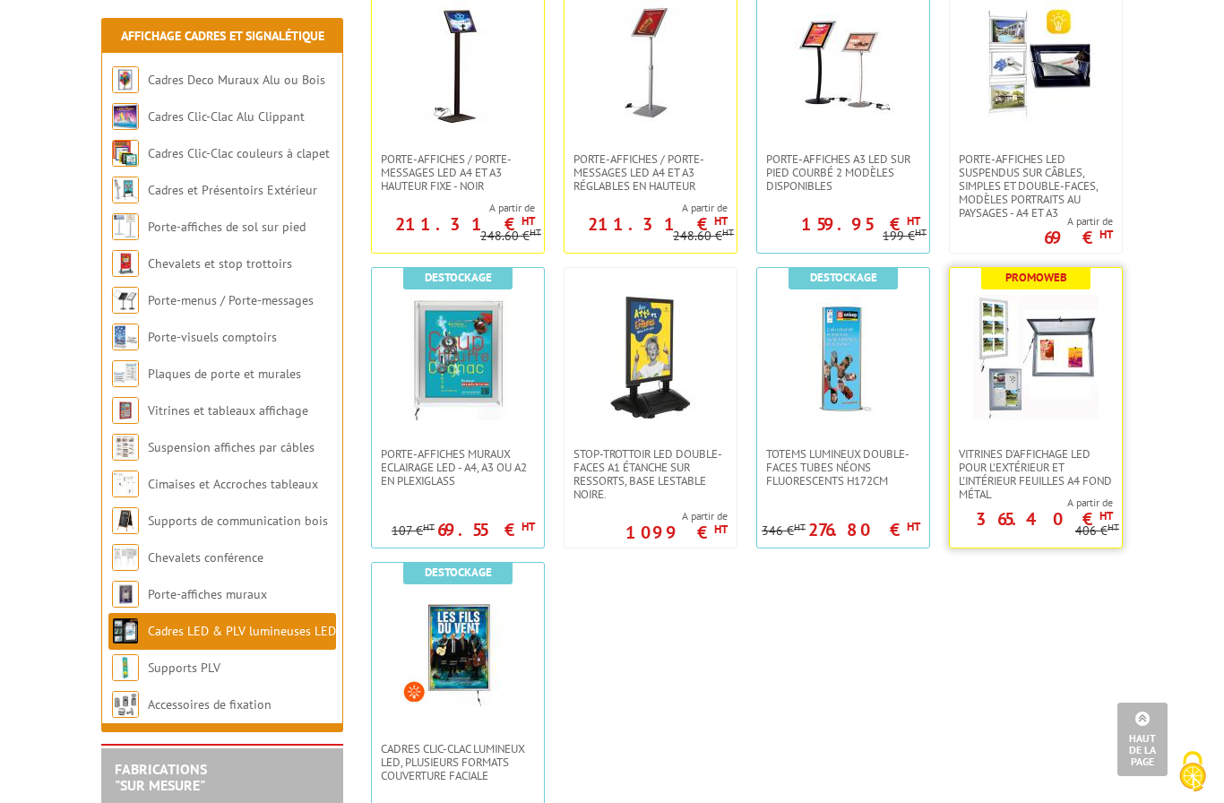
click at [1053, 359] on img at bounding box center [1035, 357] width 125 height 125
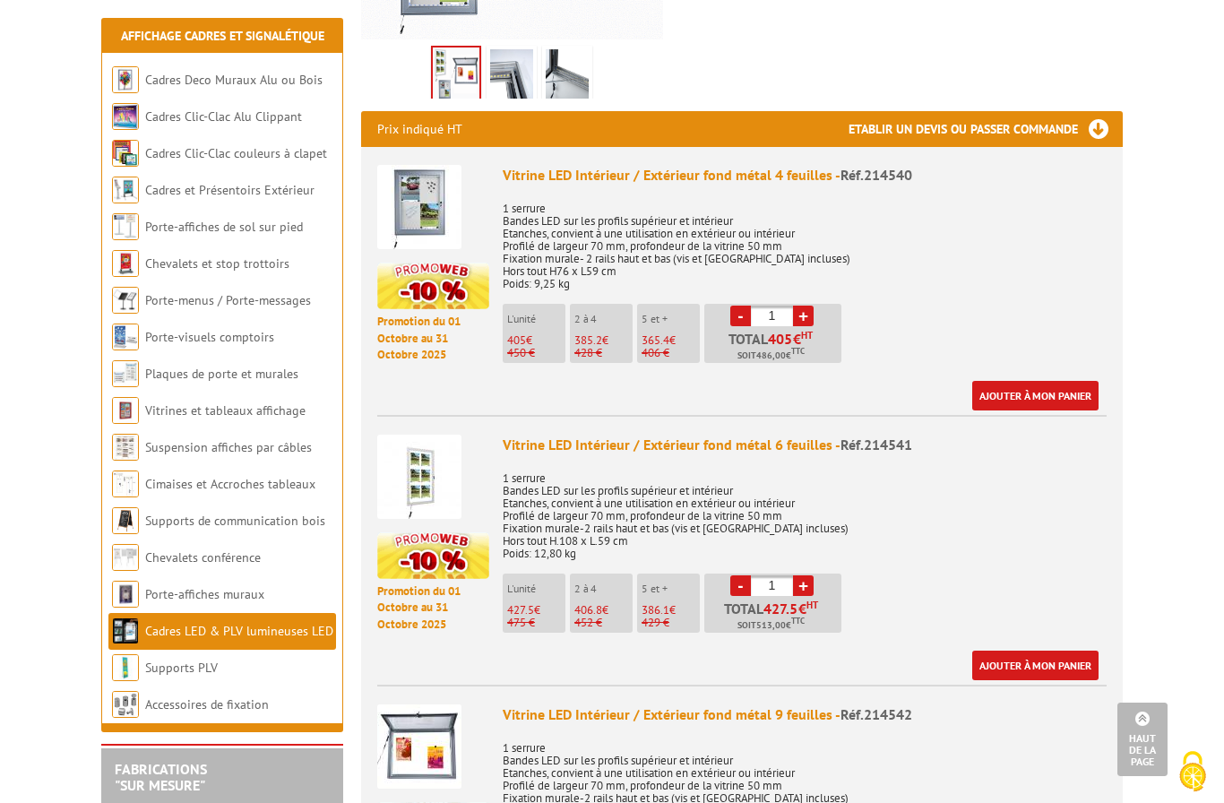
scroll to position [626, 0]
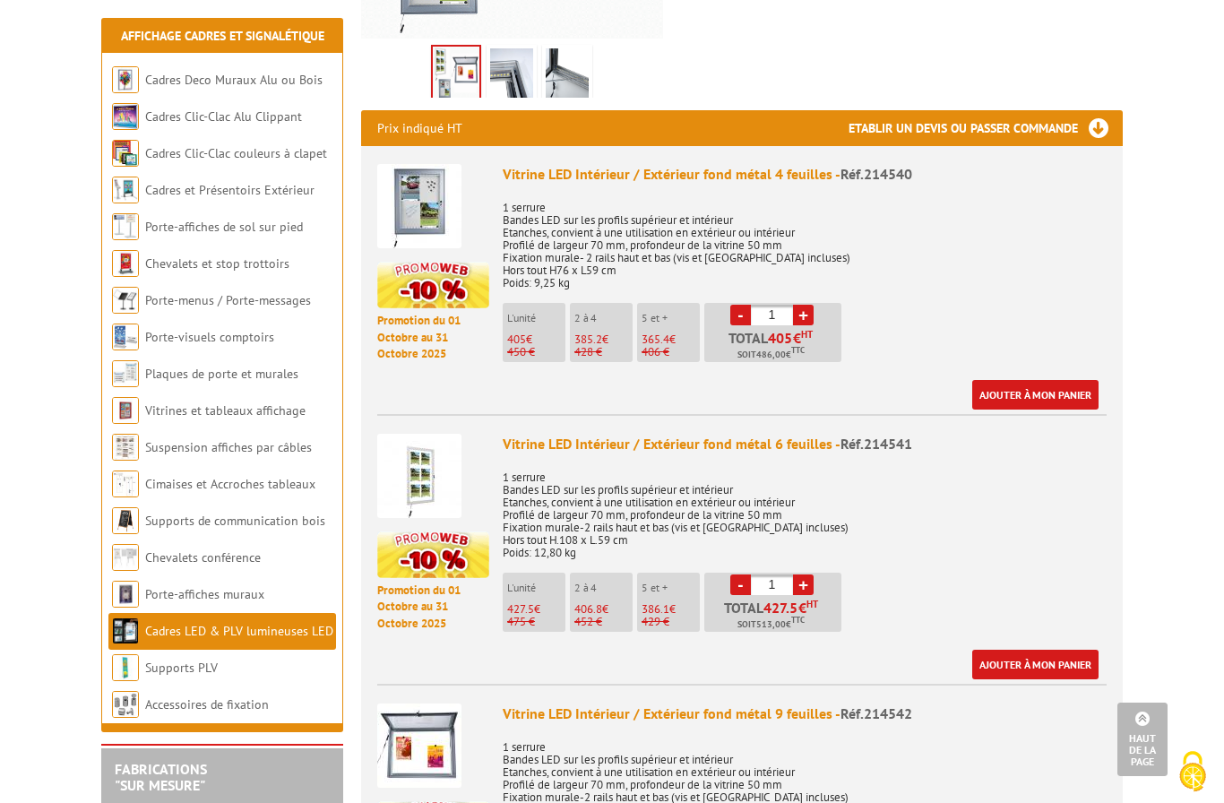
click at [418, 491] on img at bounding box center [419, 476] width 84 height 84
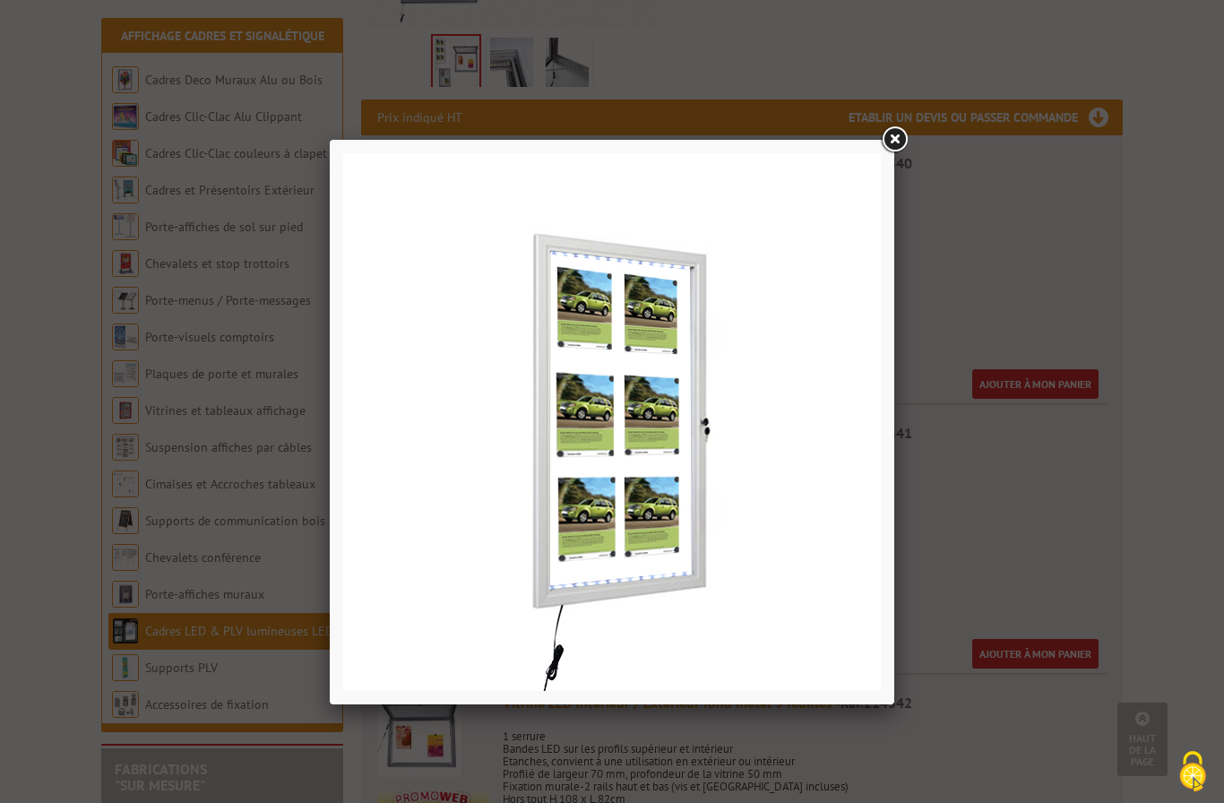
scroll to position [641, 0]
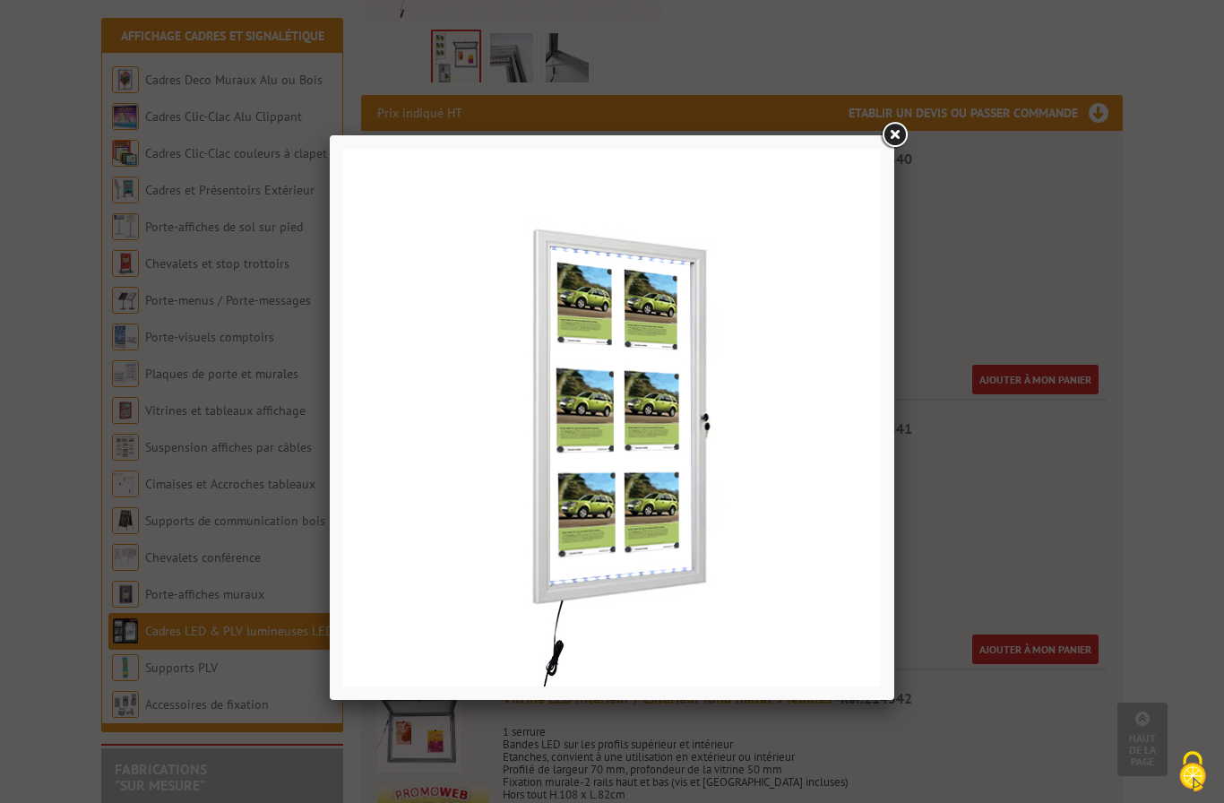
click at [892, 138] on link at bounding box center [894, 135] width 32 height 32
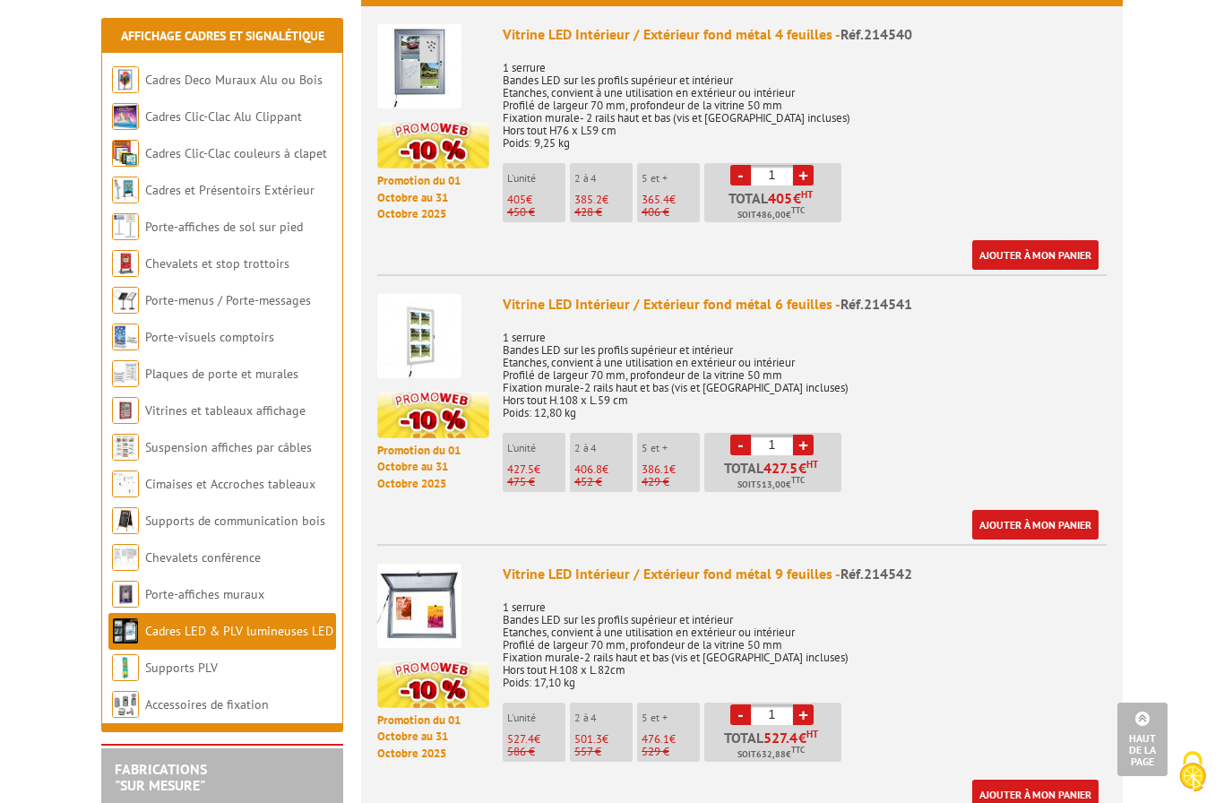
scroll to position [769, 0]
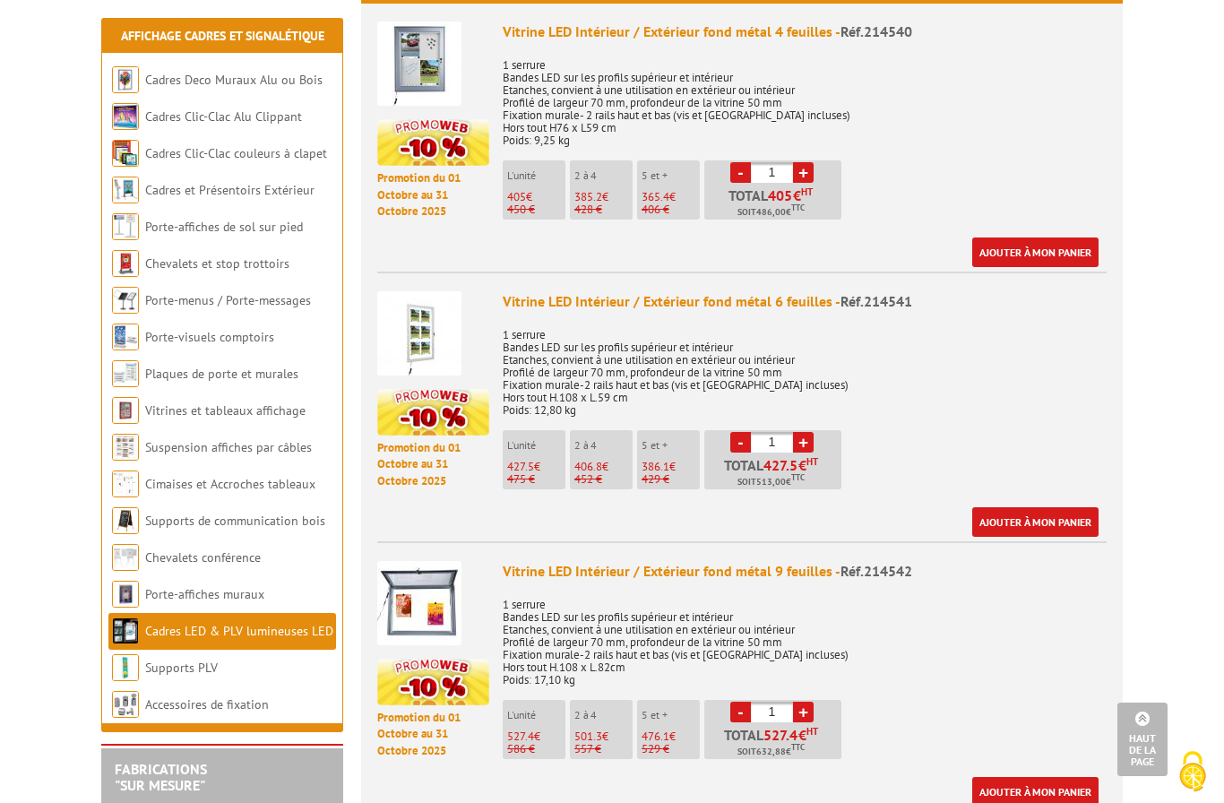
click at [774, 298] on div "Vitrine LED Intérieur / Extérieur fond métal 6 feuilles - Réf.214541" at bounding box center [805, 301] width 604 height 21
click at [892, 299] on span "Réf.214541" at bounding box center [876, 301] width 72 height 18
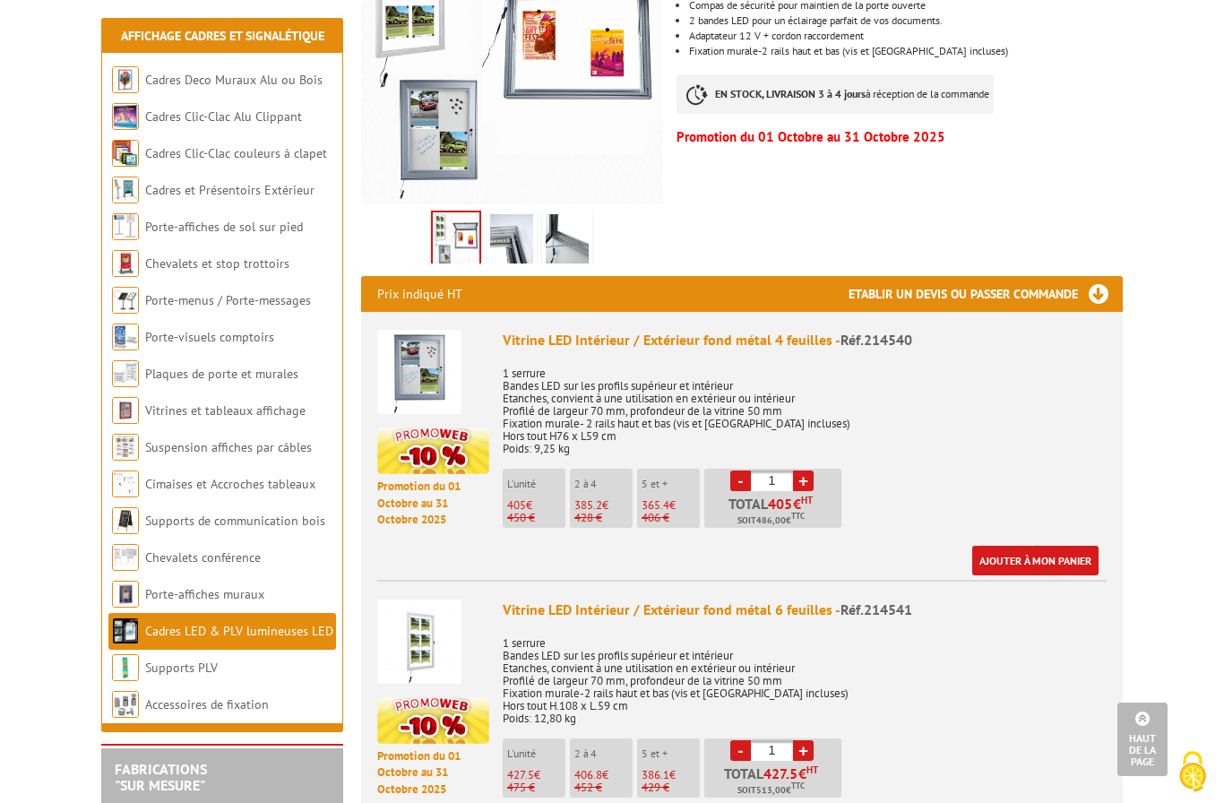
scroll to position [406, 0]
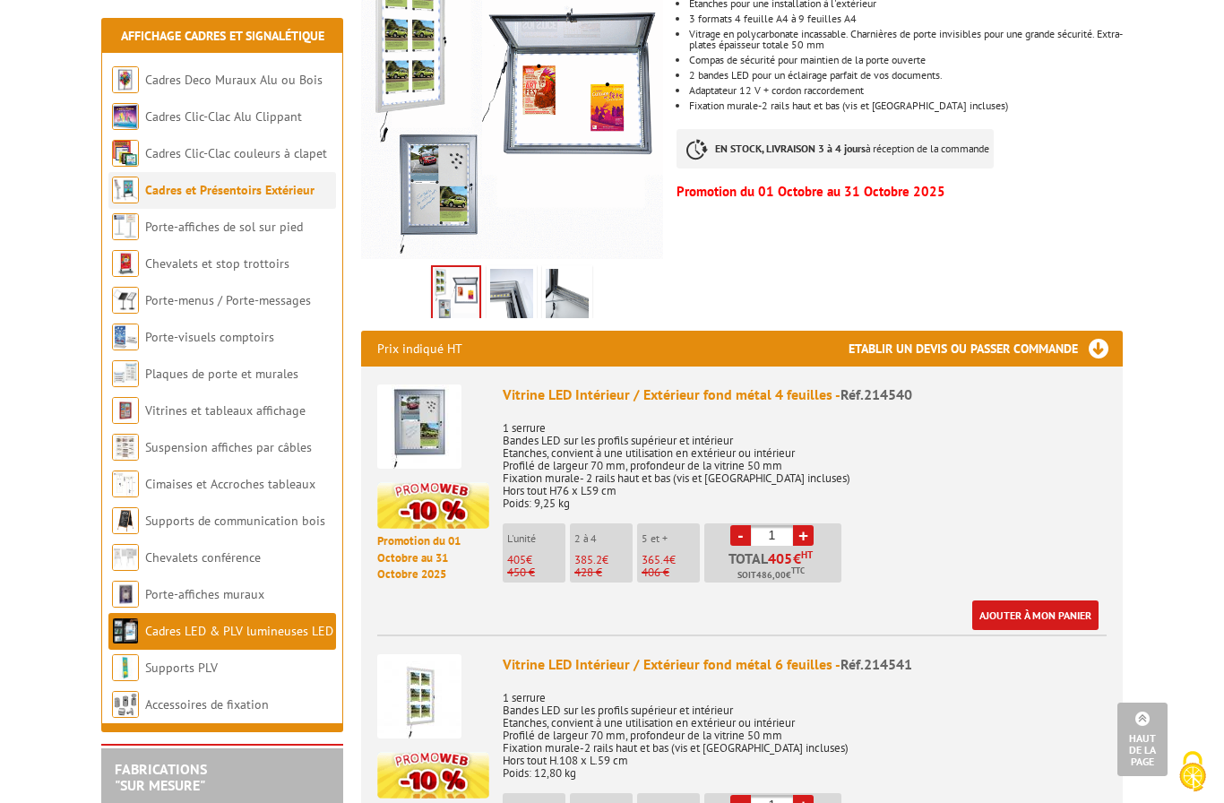
click at [184, 190] on link "Cadres et Présentoirs Extérieur" at bounding box center [229, 190] width 169 height 16
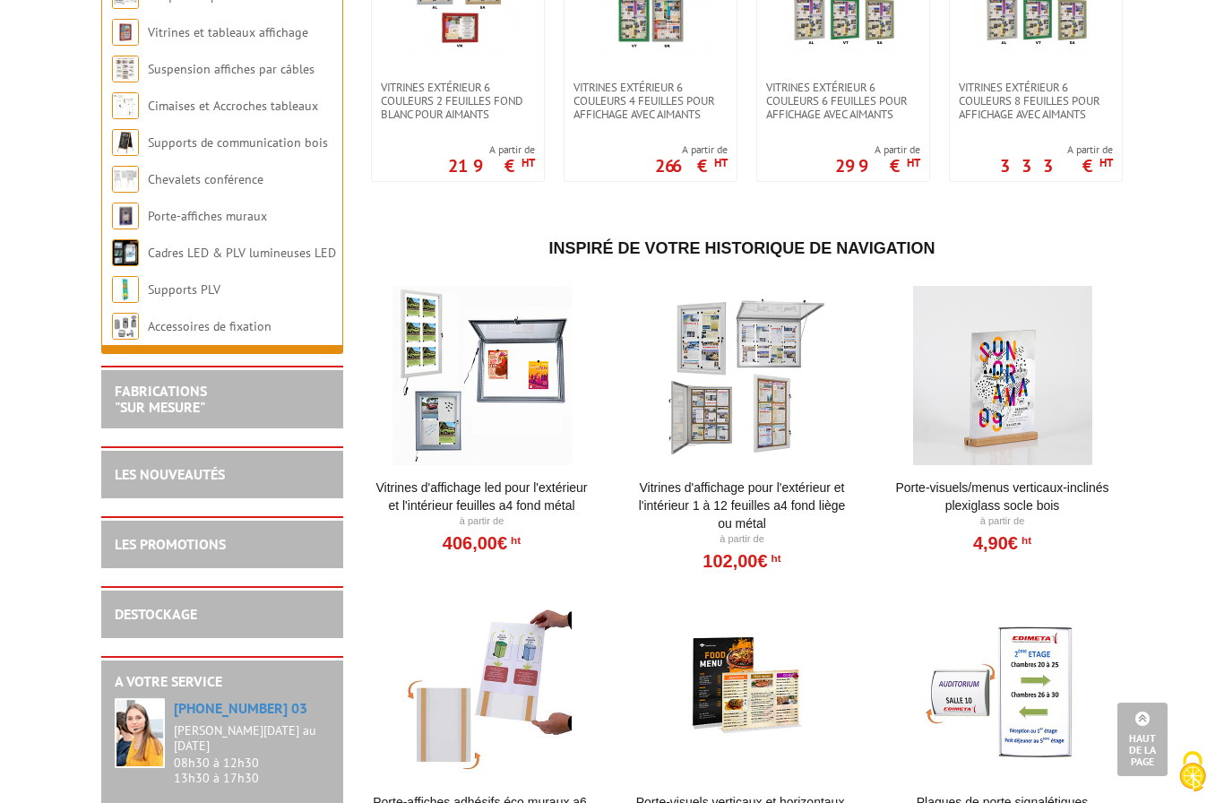
scroll to position [1689, 0]
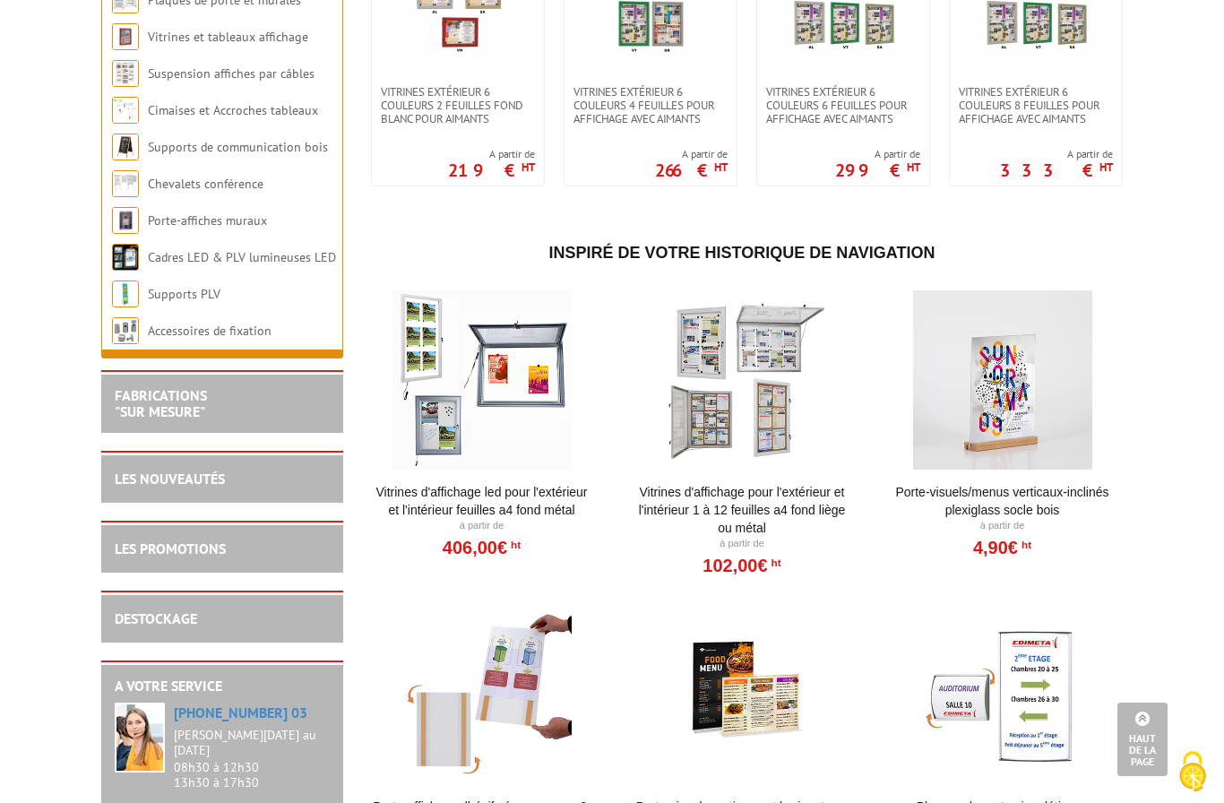
click at [761, 399] on div at bounding box center [742, 379] width 221 height 179
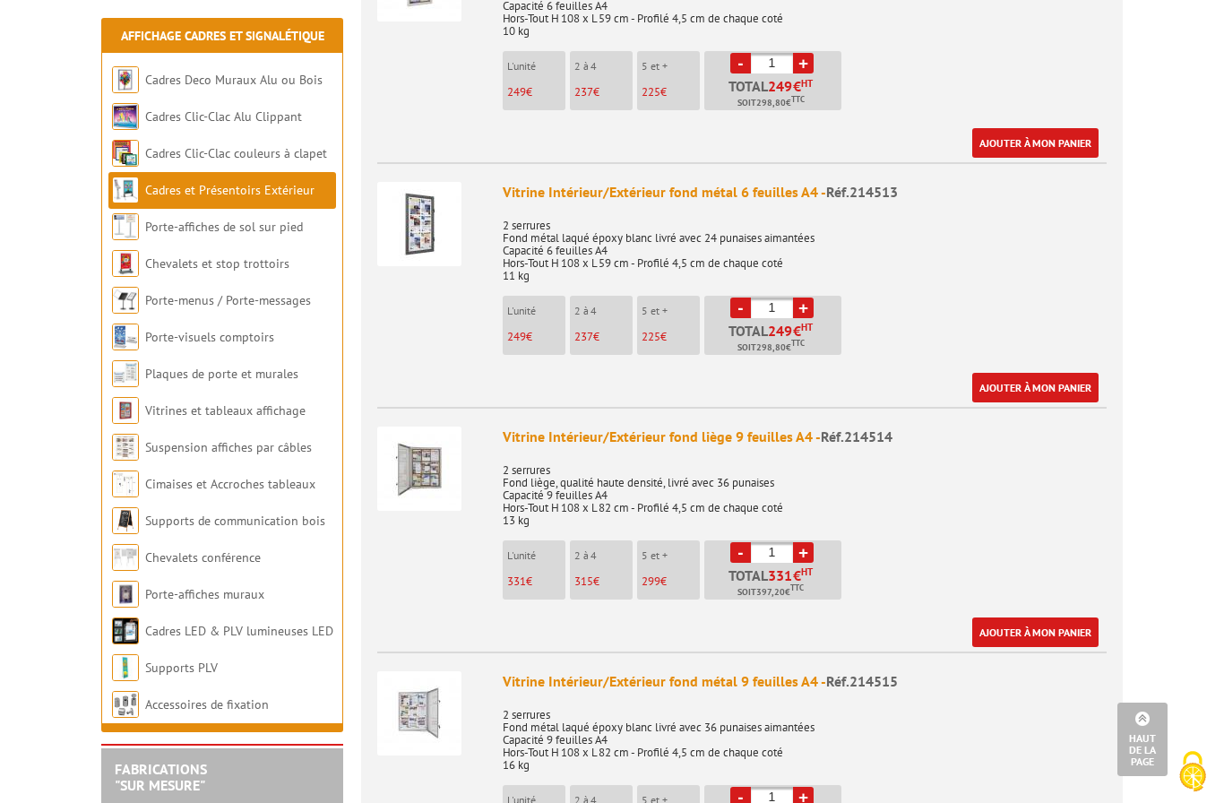
scroll to position [2300, 0]
click at [779, 324] on span "249" at bounding box center [780, 331] width 25 height 14
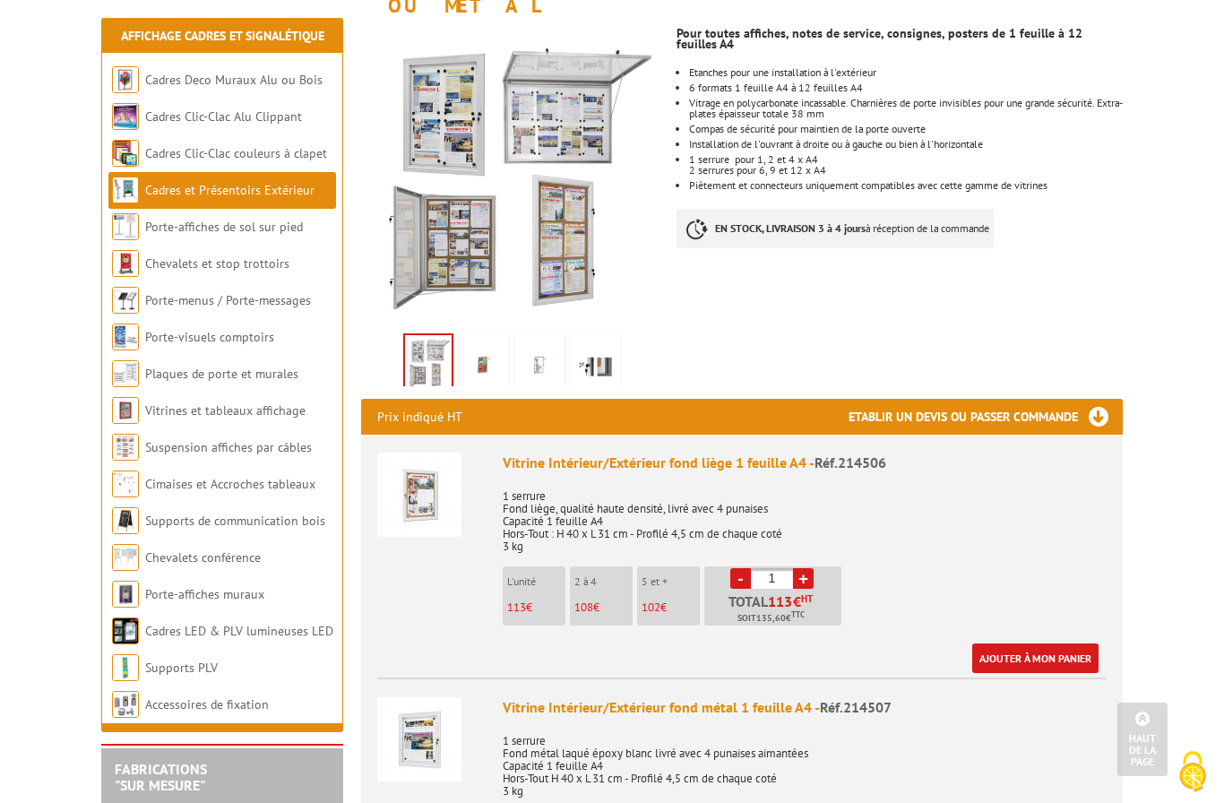
scroll to position [305, 0]
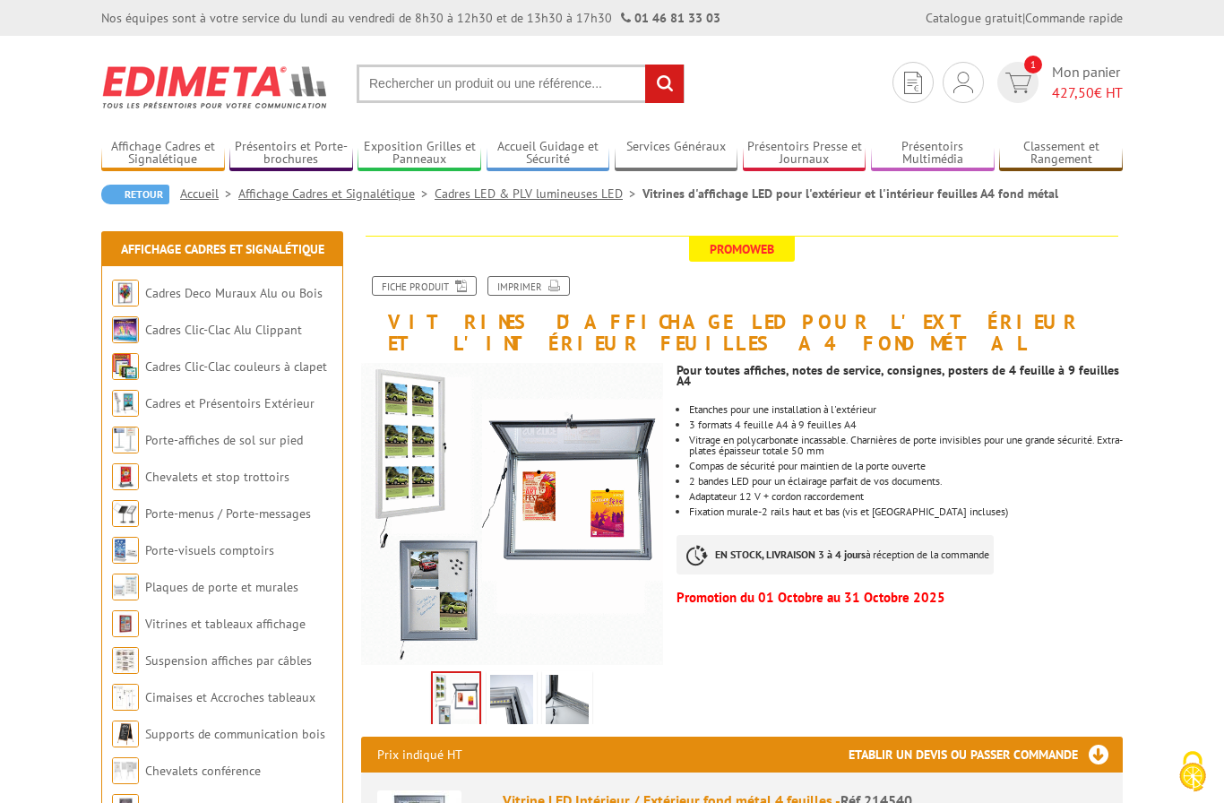
scroll to position [406, 0]
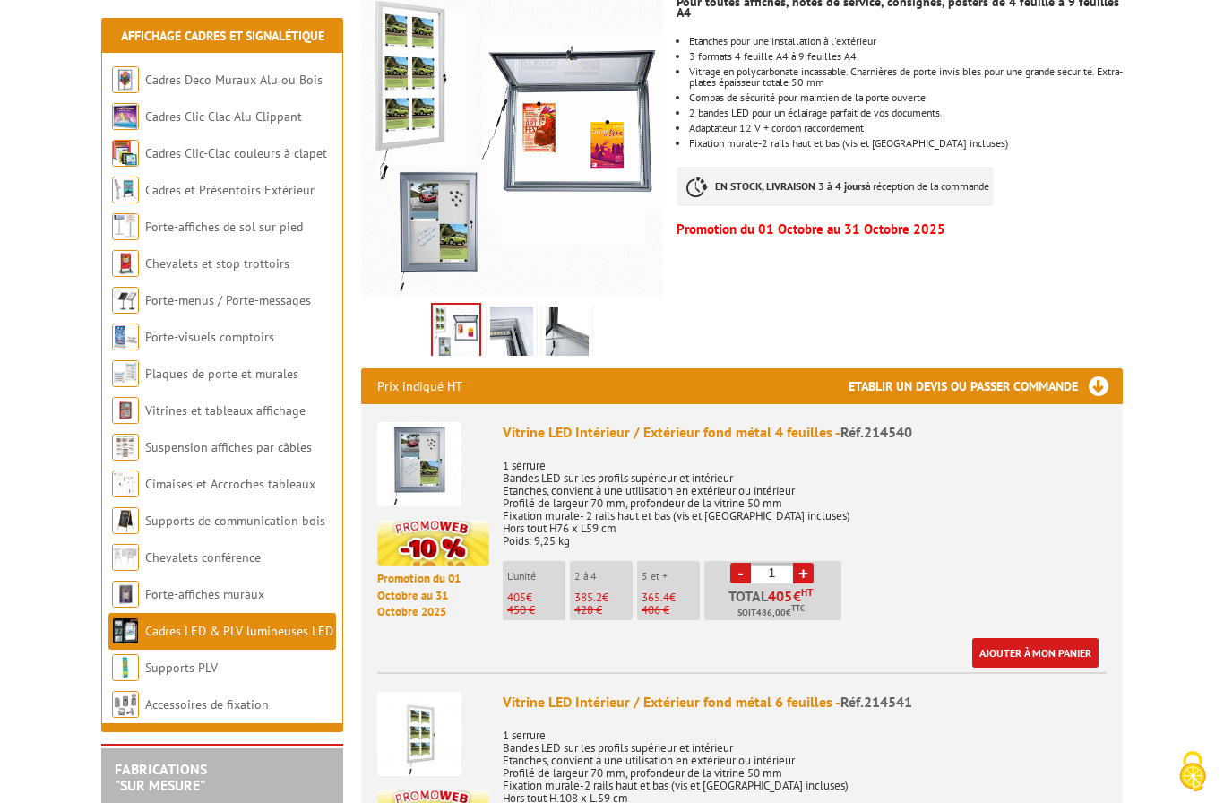
scroll to position [398, 0]
